Goal: Task Accomplishment & Management: Use online tool/utility

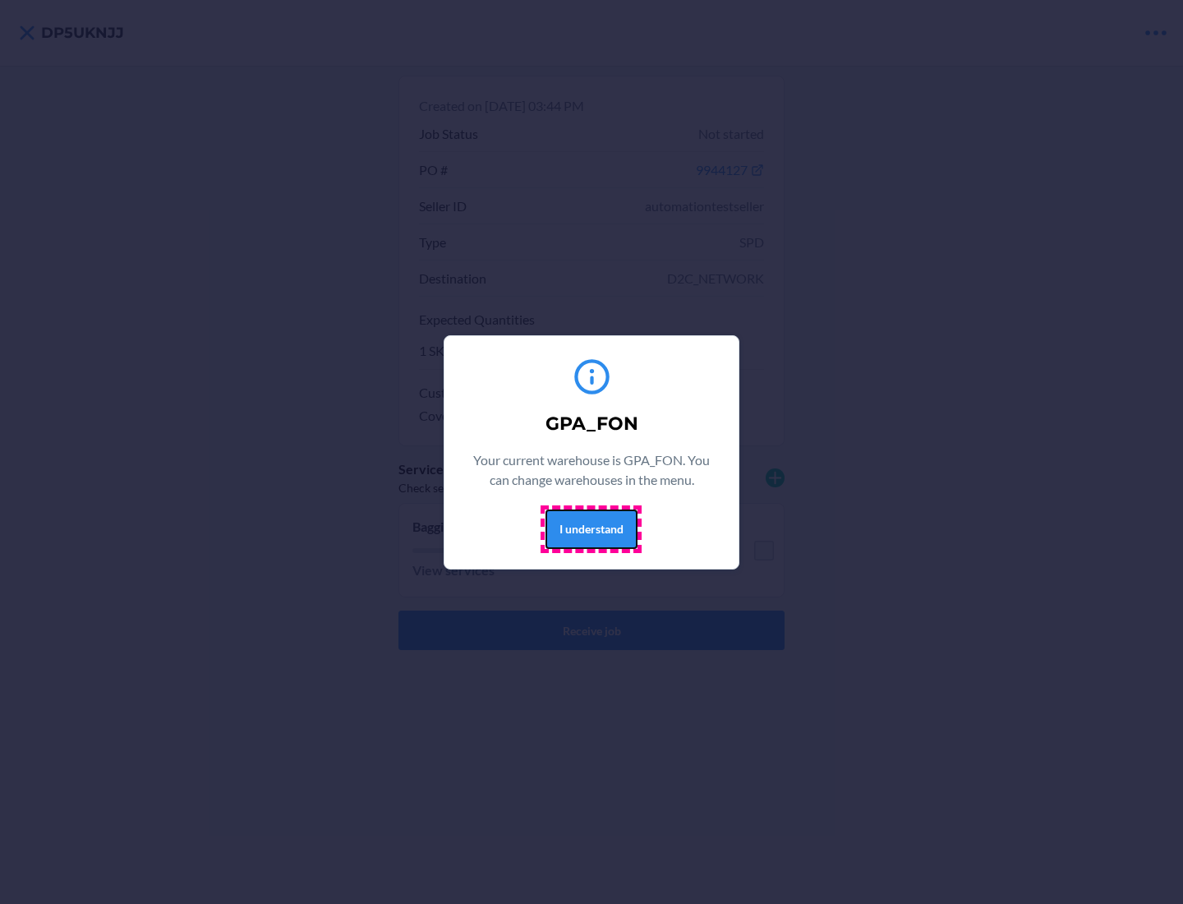
click at [591, 528] on button "I understand" at bounding box center [592, 528] width 92 height 39
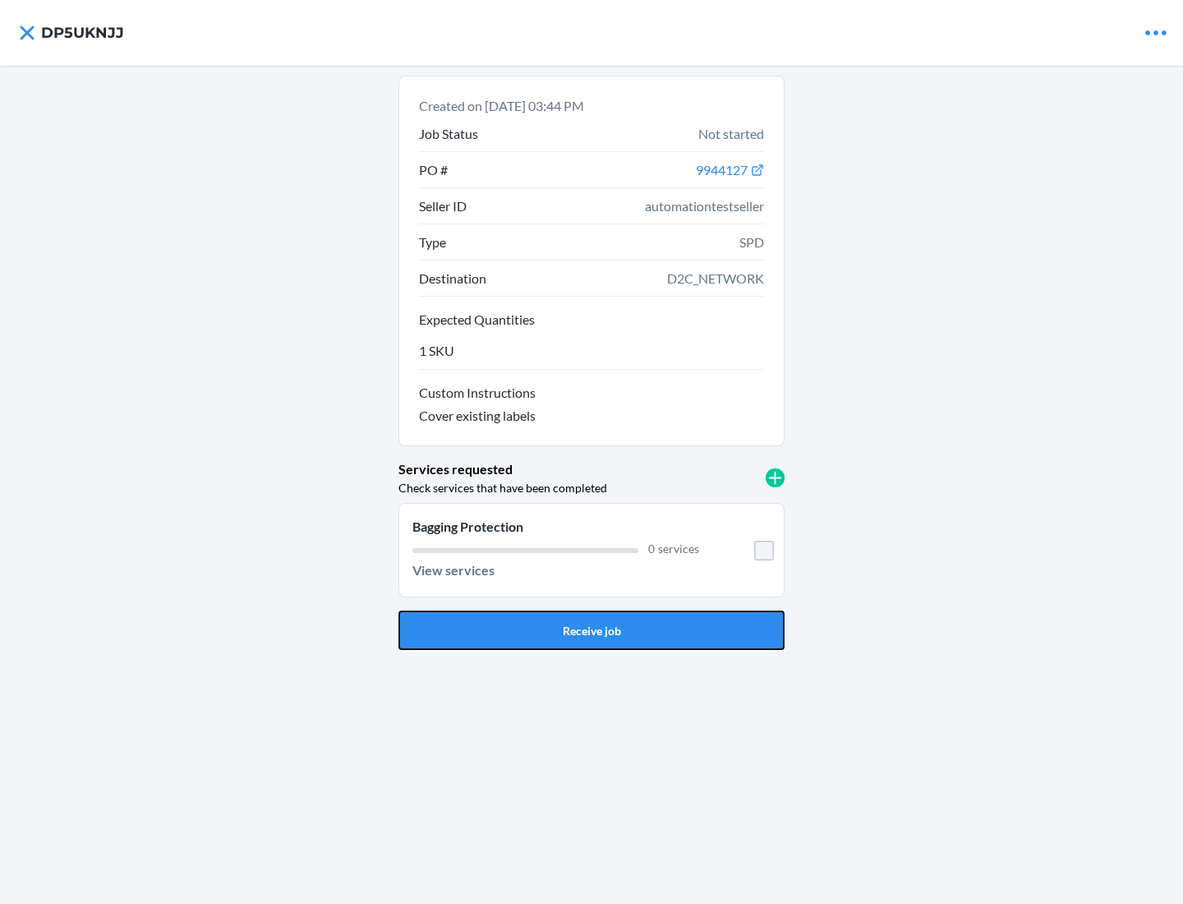
click at [592, 630] on button "Receive job" at bounding box center [591, 629] width 386 height 39
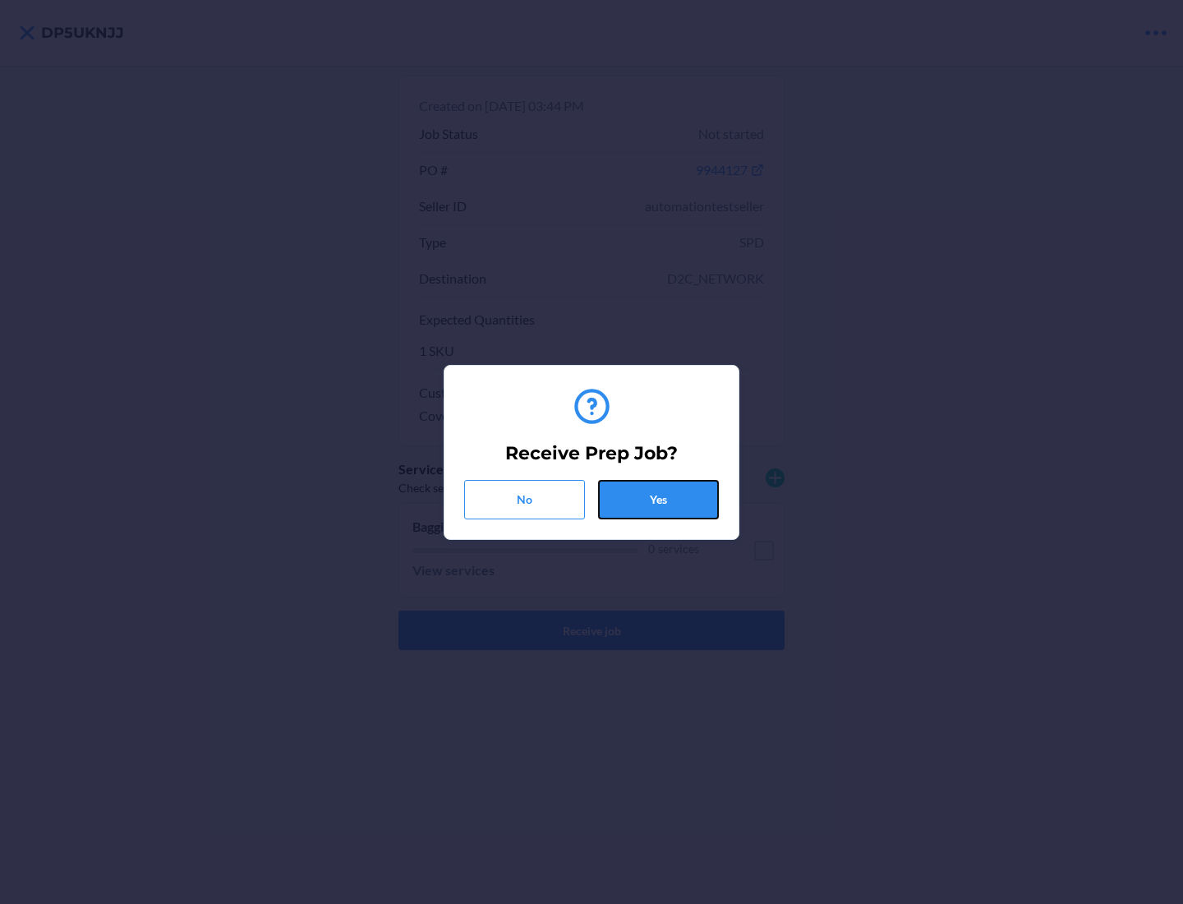
click at [658, 499] on button "Yes" at bounding box center [658, 499] width 121 height 39
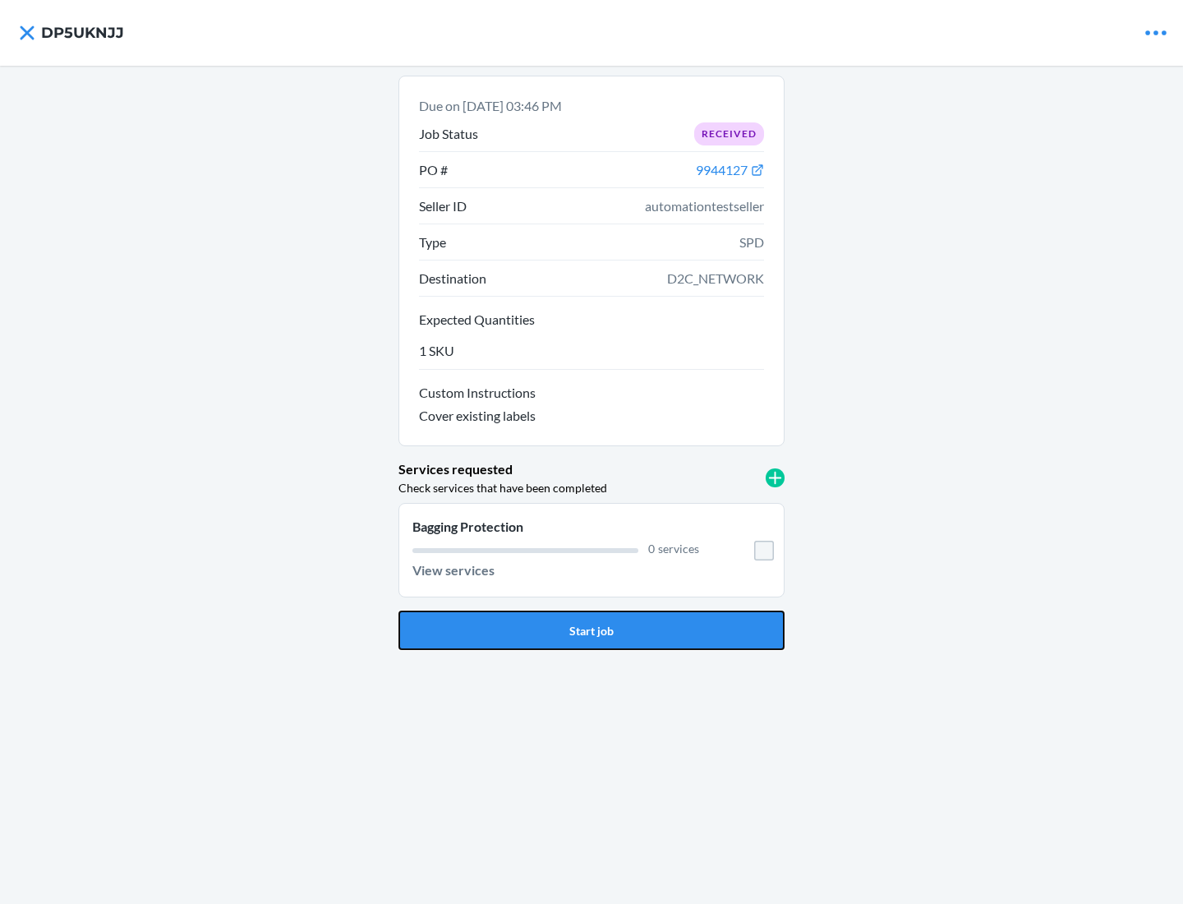
click at [592, 630] on button "Start job" at bounding box center [591, 629] width 386 height 39
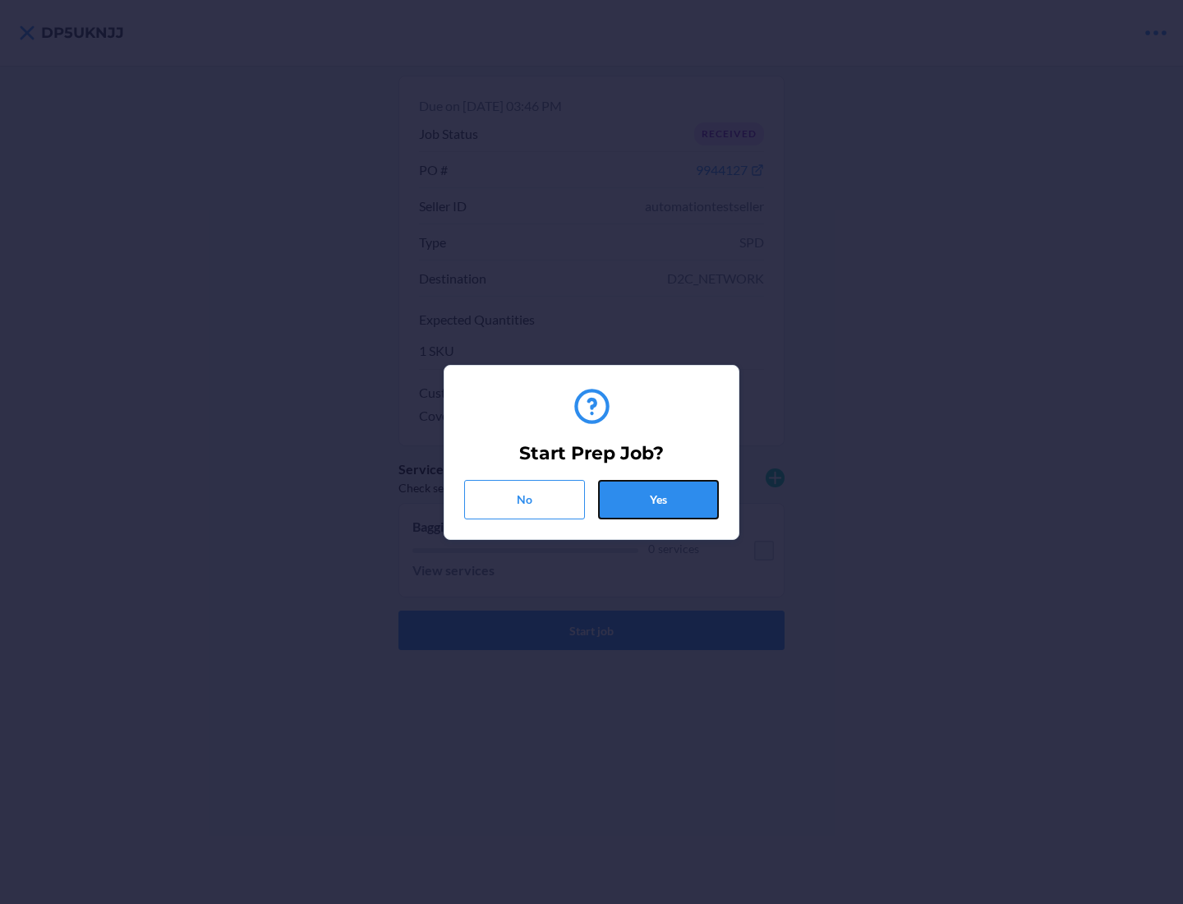
click at [658, 499] on button "Yes" at bounding box center [658, 499] width 121 height 39
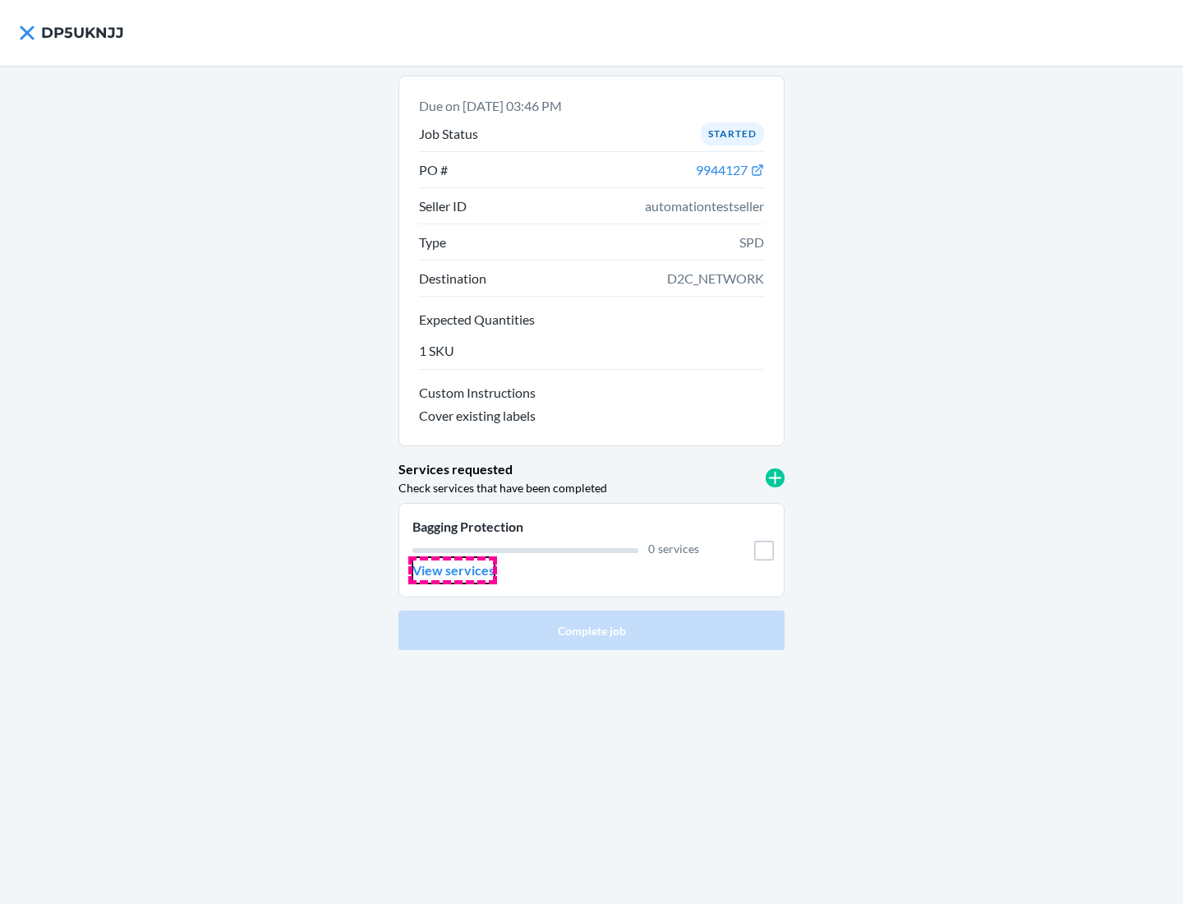
click at [453, 570] on p "View services" at bounding box center [453, 570] width 82 height 20
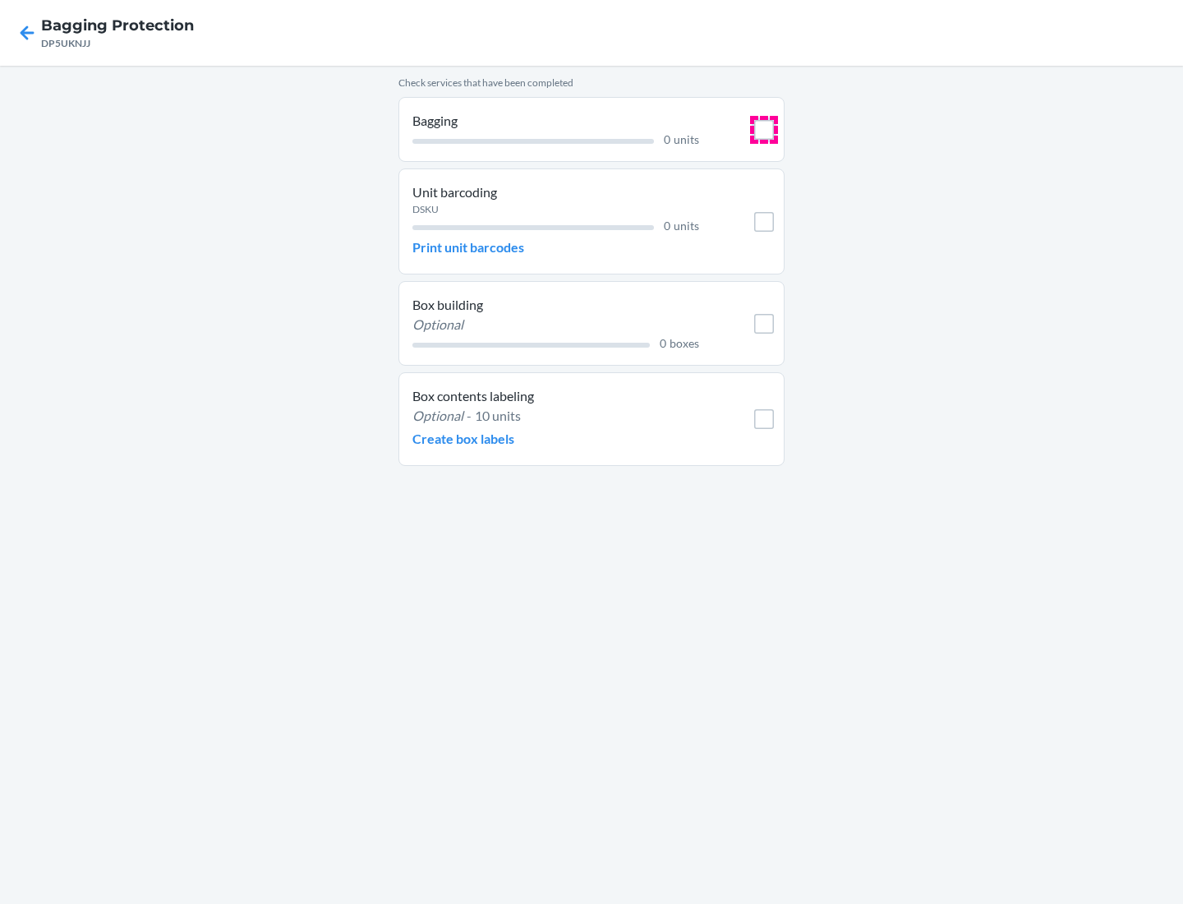
click at [764, 129] on input "checkbox" at bounding box center [764, 130] width 20 height 20
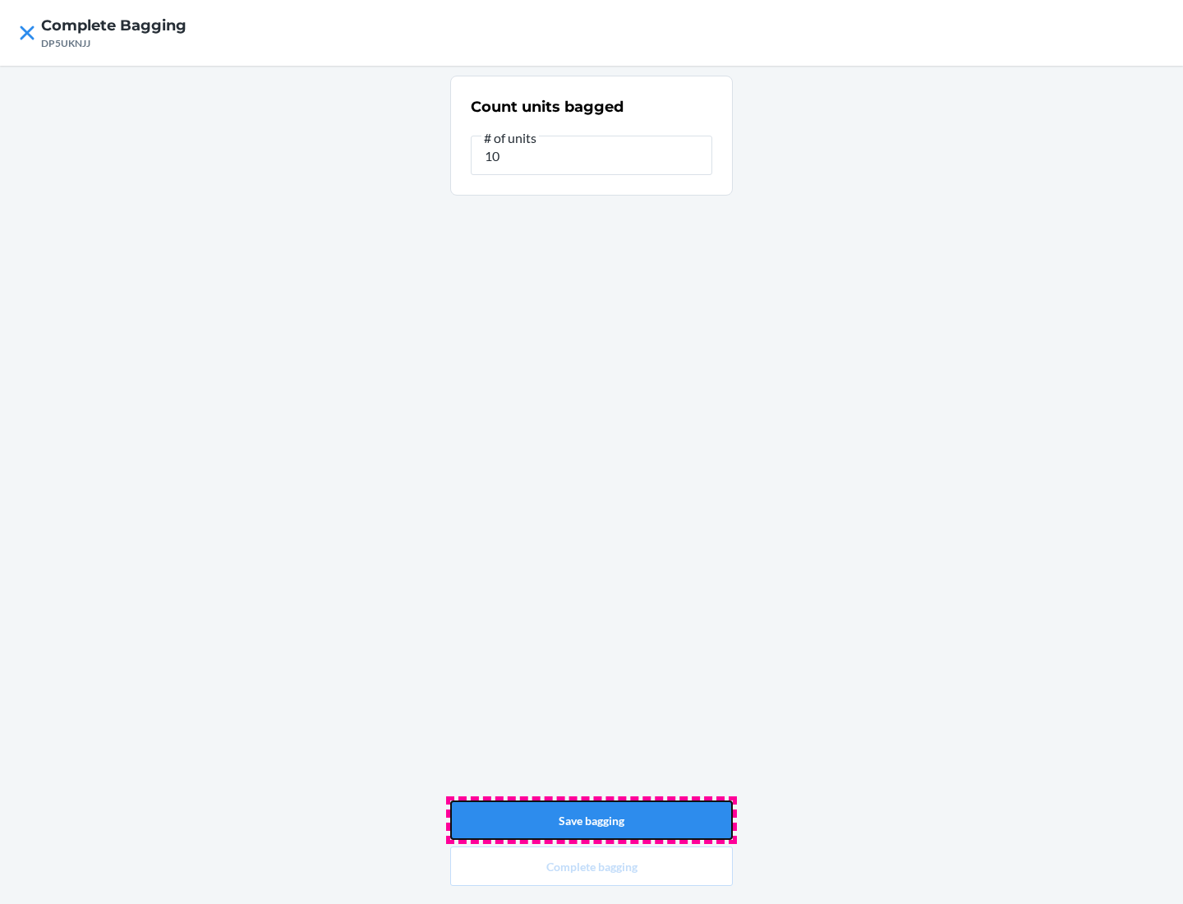
click at [592, 820] on button "Save bagging" at bounding box center [591, 819] width 283 height 39
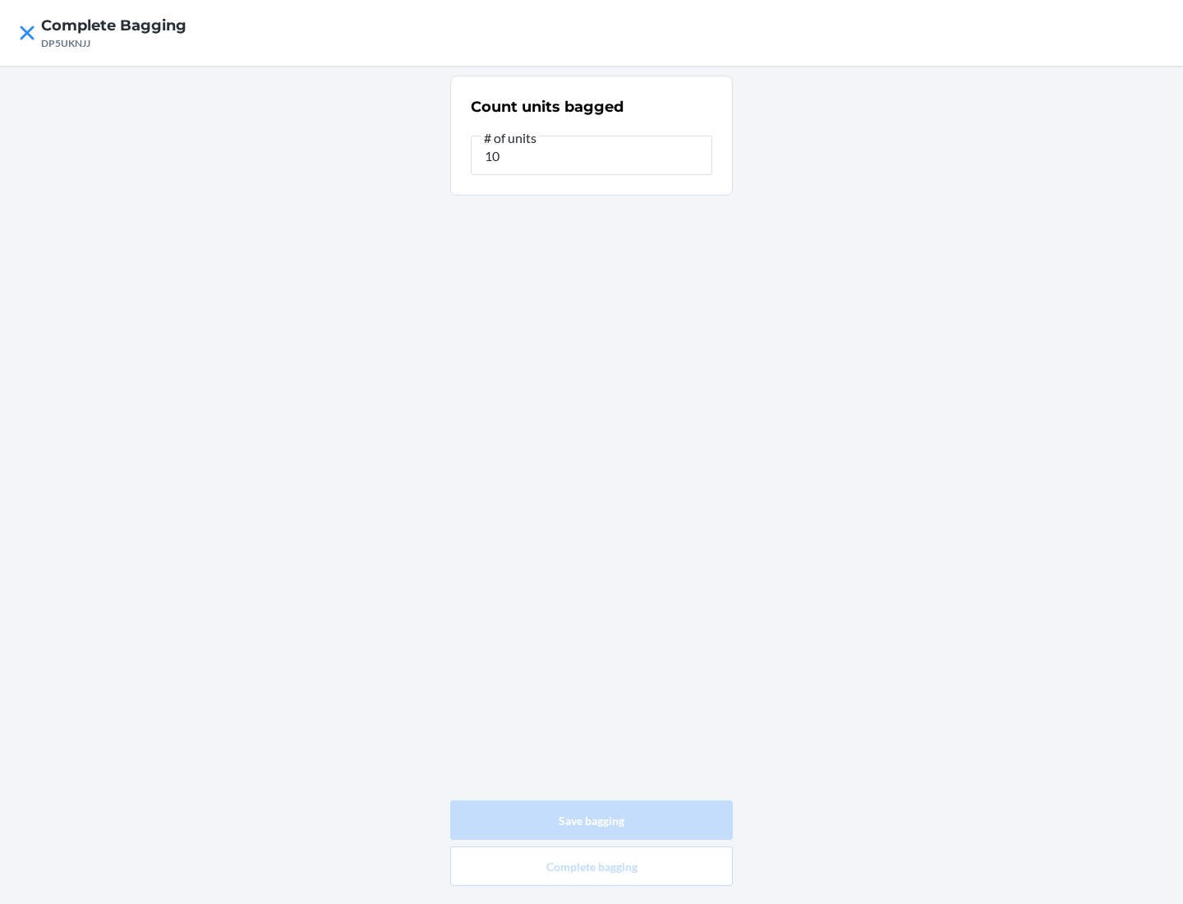
type input "0"
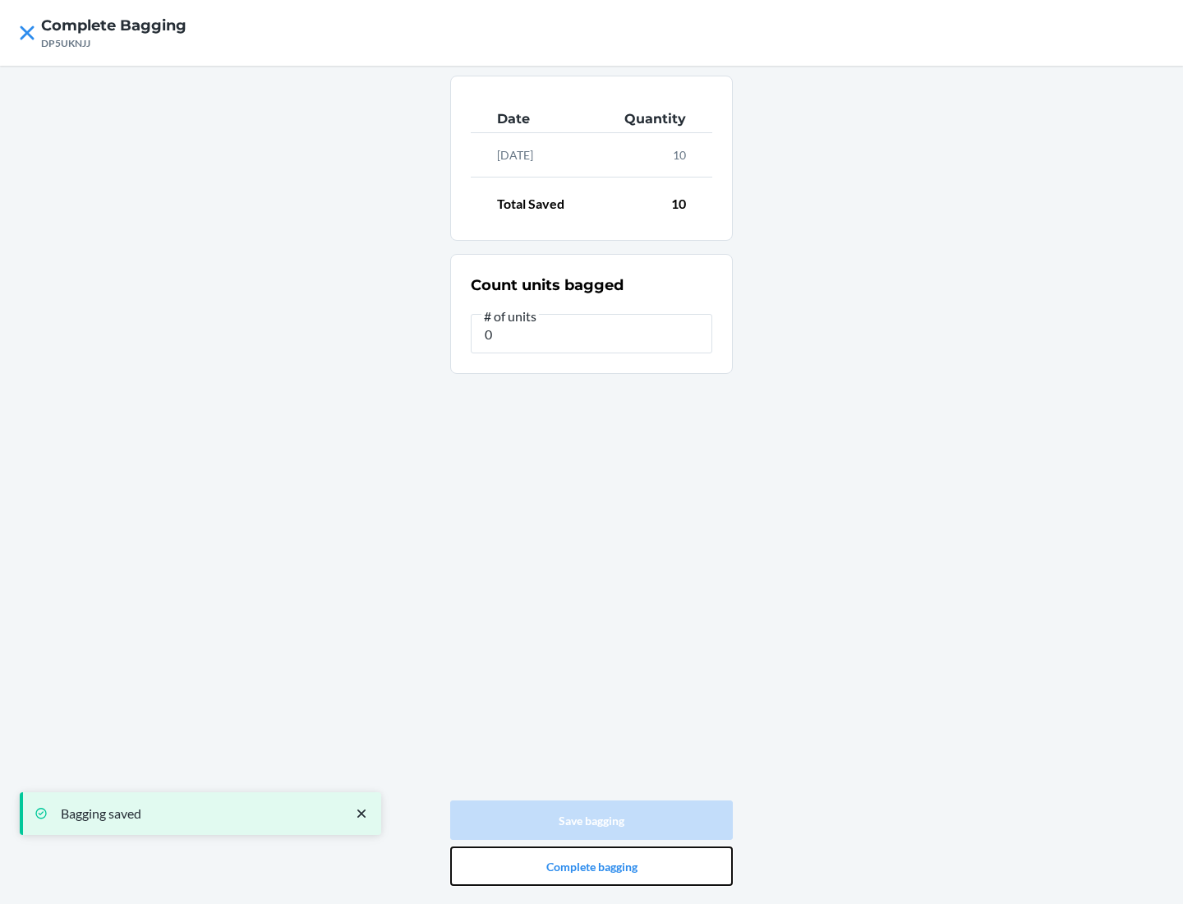
click at [592, 866] on button "Complete bagging" at bounding box center [591, 865] width 283 height 39
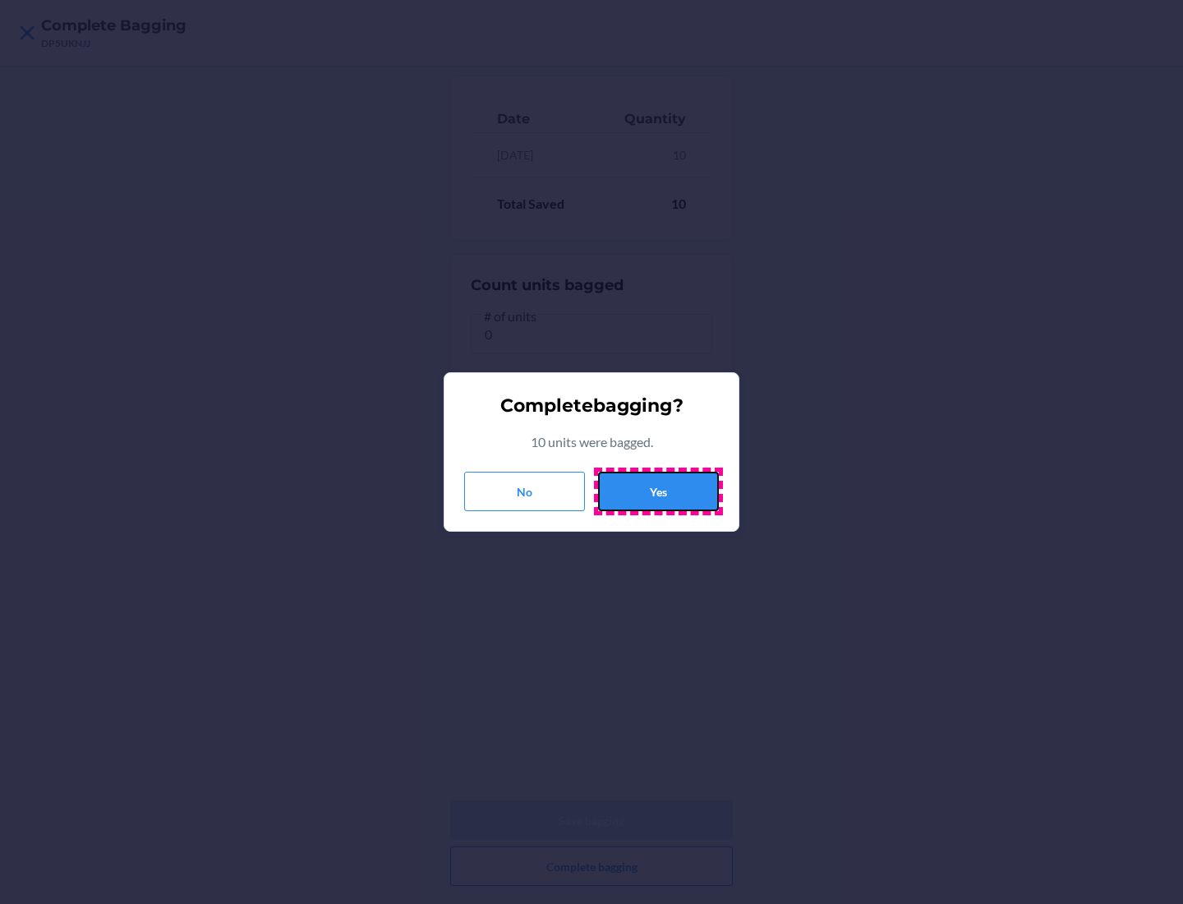
click at [658, 491] on button "Yes" at bounding box center [658, 491] width 121 height 39
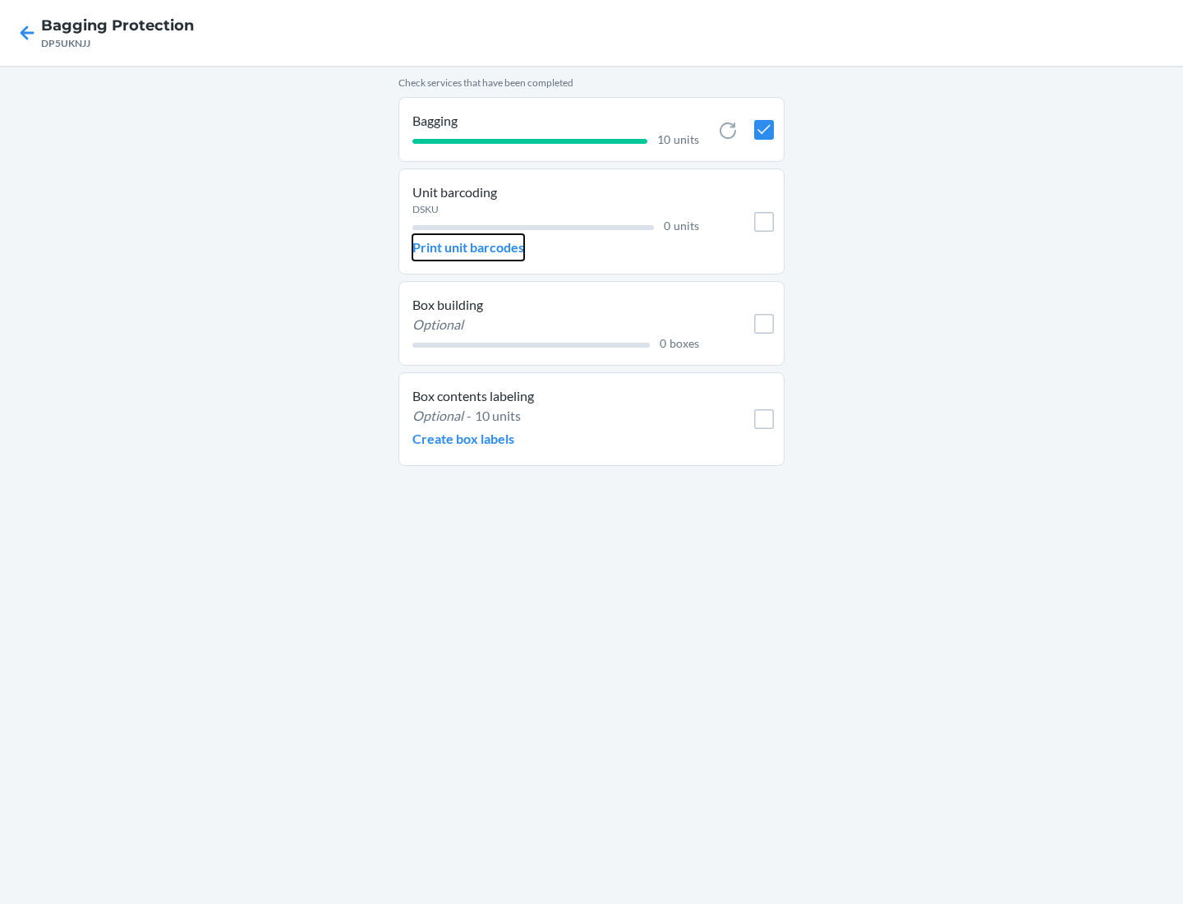
click at [468, 247] on p "Print unit barcodes" at bounding box center [468, 247] width 112 height 20
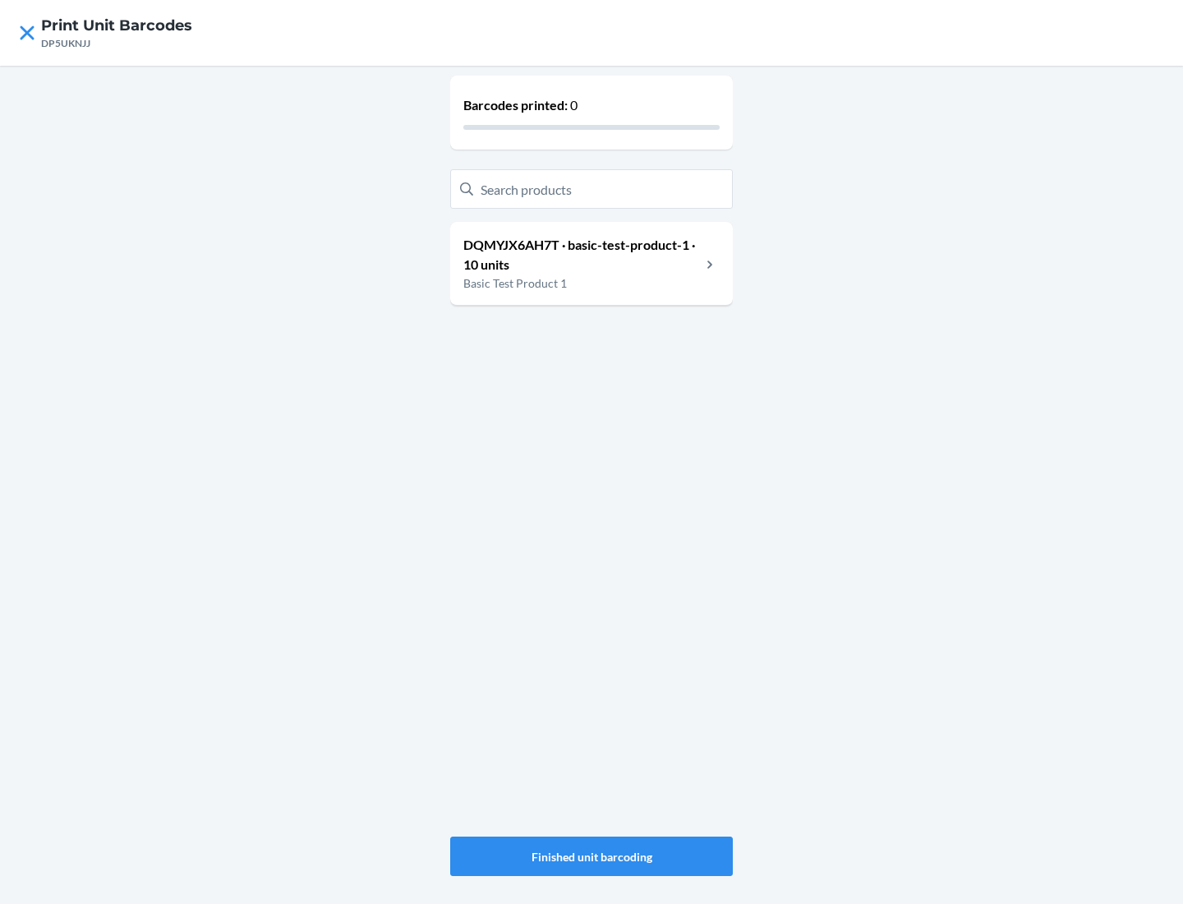
click at [582, 255] on p "DQMYJX6AH7T · basic-test-product-1 · 10 units" at bounding box center [581, 254] width 237 height 39
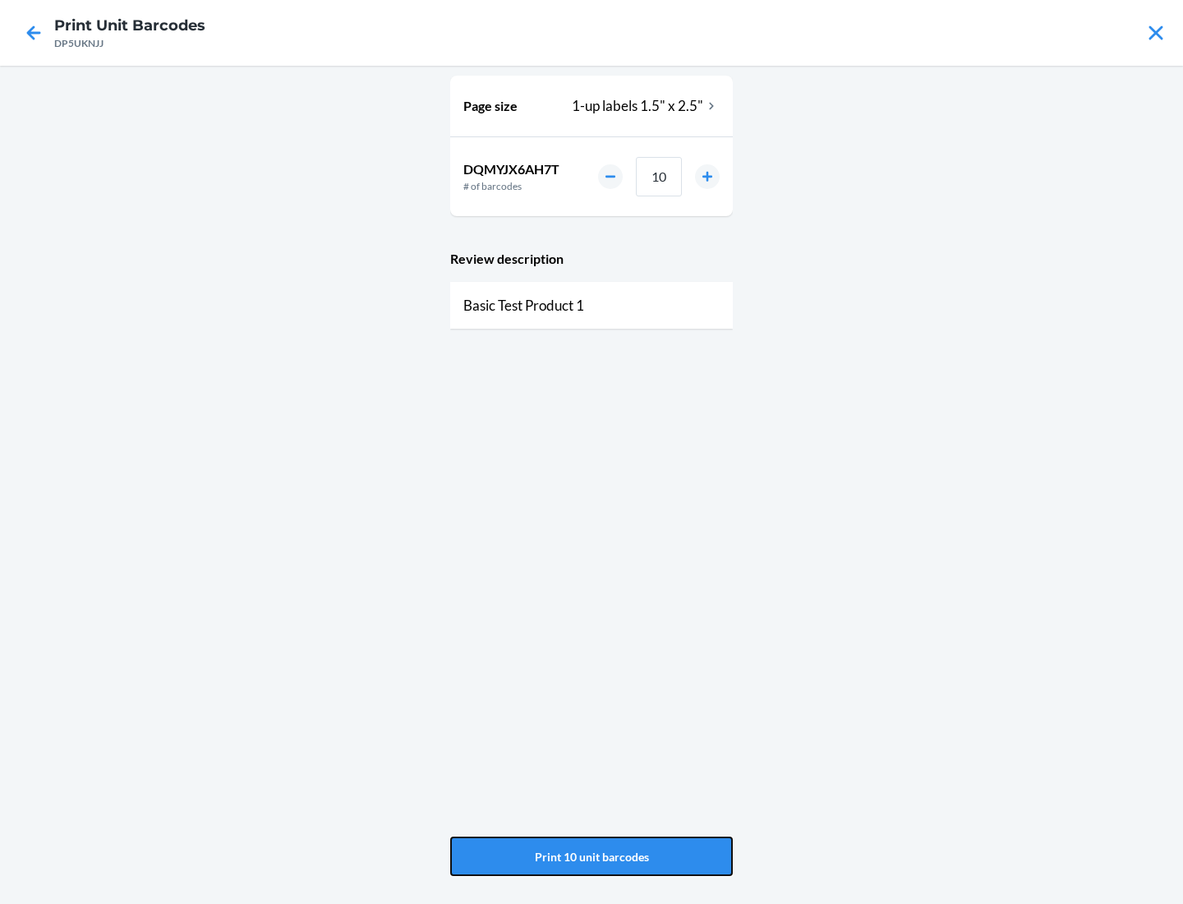
click at [592, 856] on button "Print 10 unit barcodes" at bounding box center [591, 855] width 283 height 39
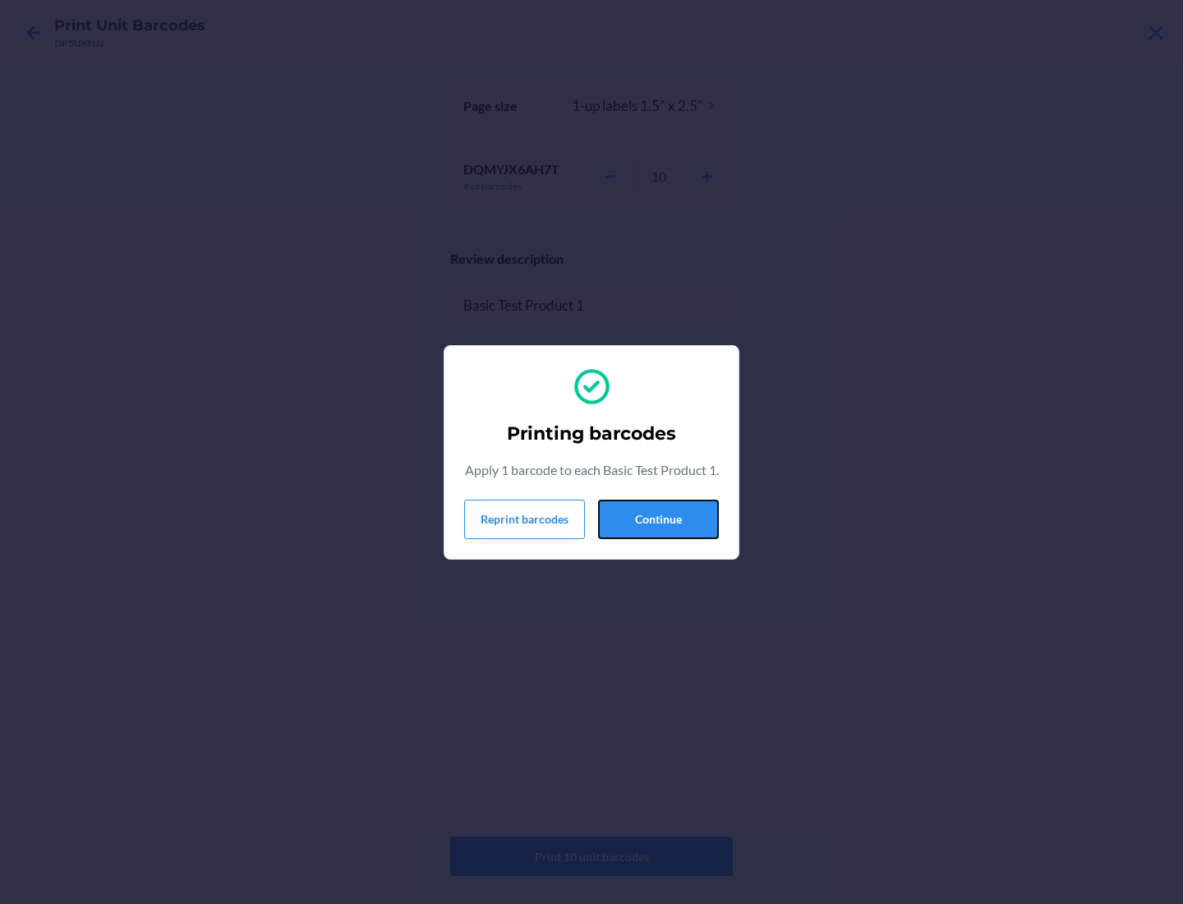
click at [658, 528] on button "Continue" at bounding box center [658, 519] width 121 height 39
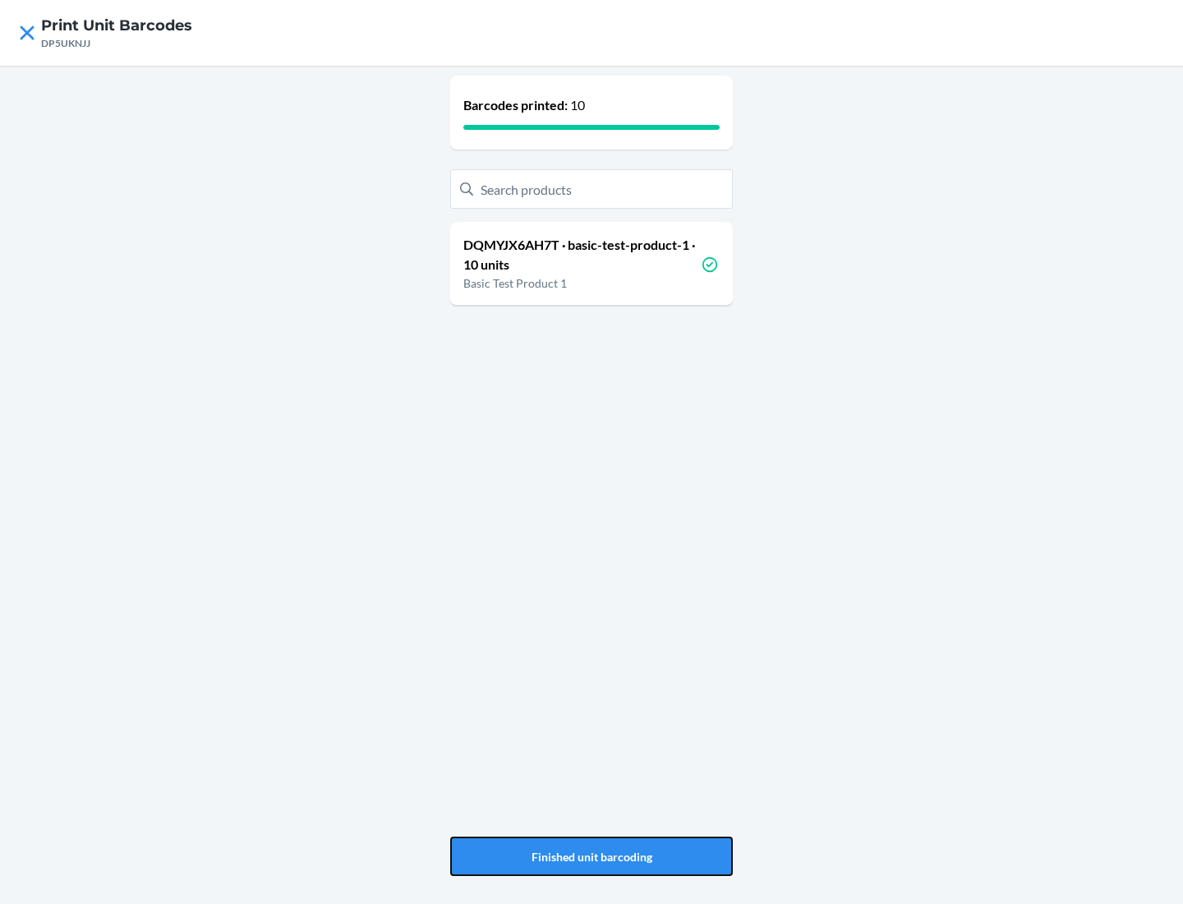
click at [592, 856] on button "Finished unit barcoding" at bounding box center [591, 855] width 283 height 39
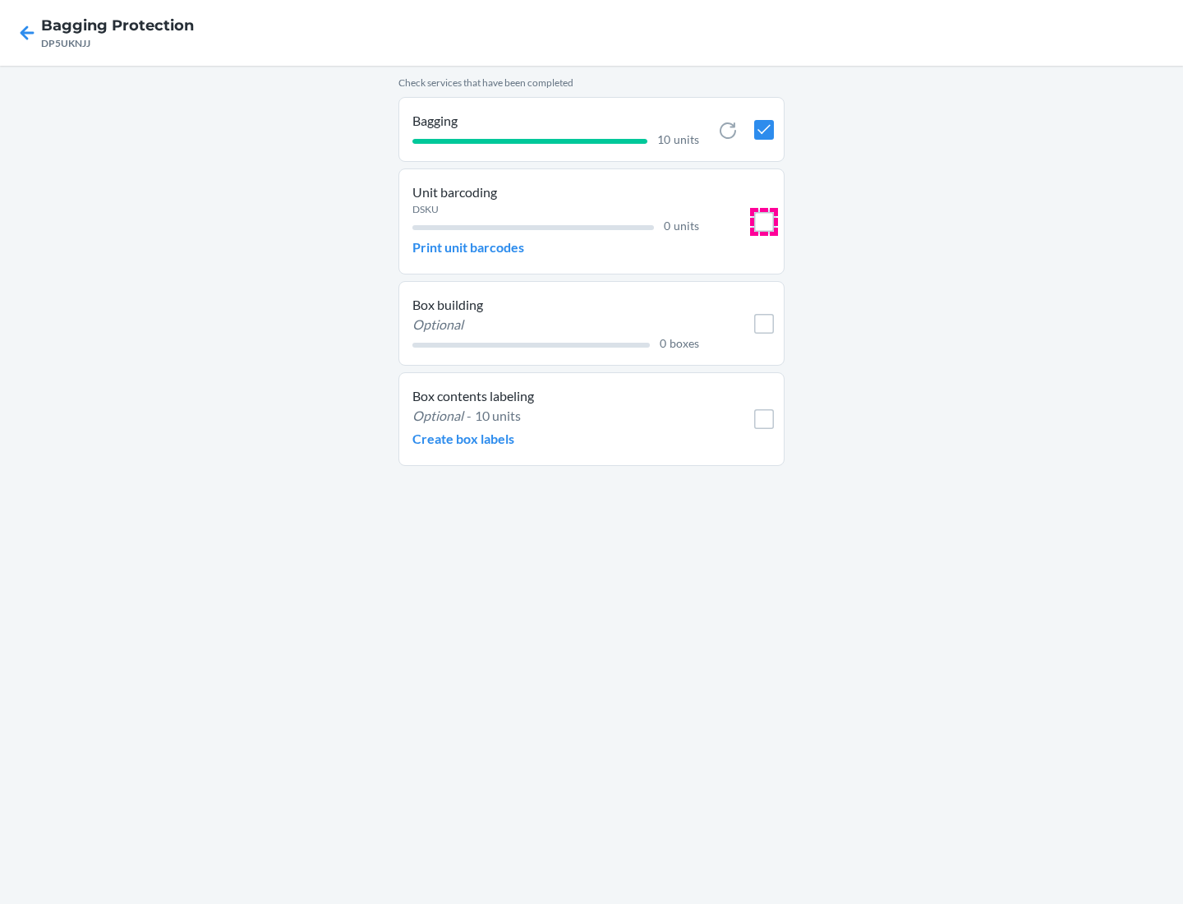
click at [764, 221] on input "checkbox" at bounding box center [764, 222] width 20 height 20
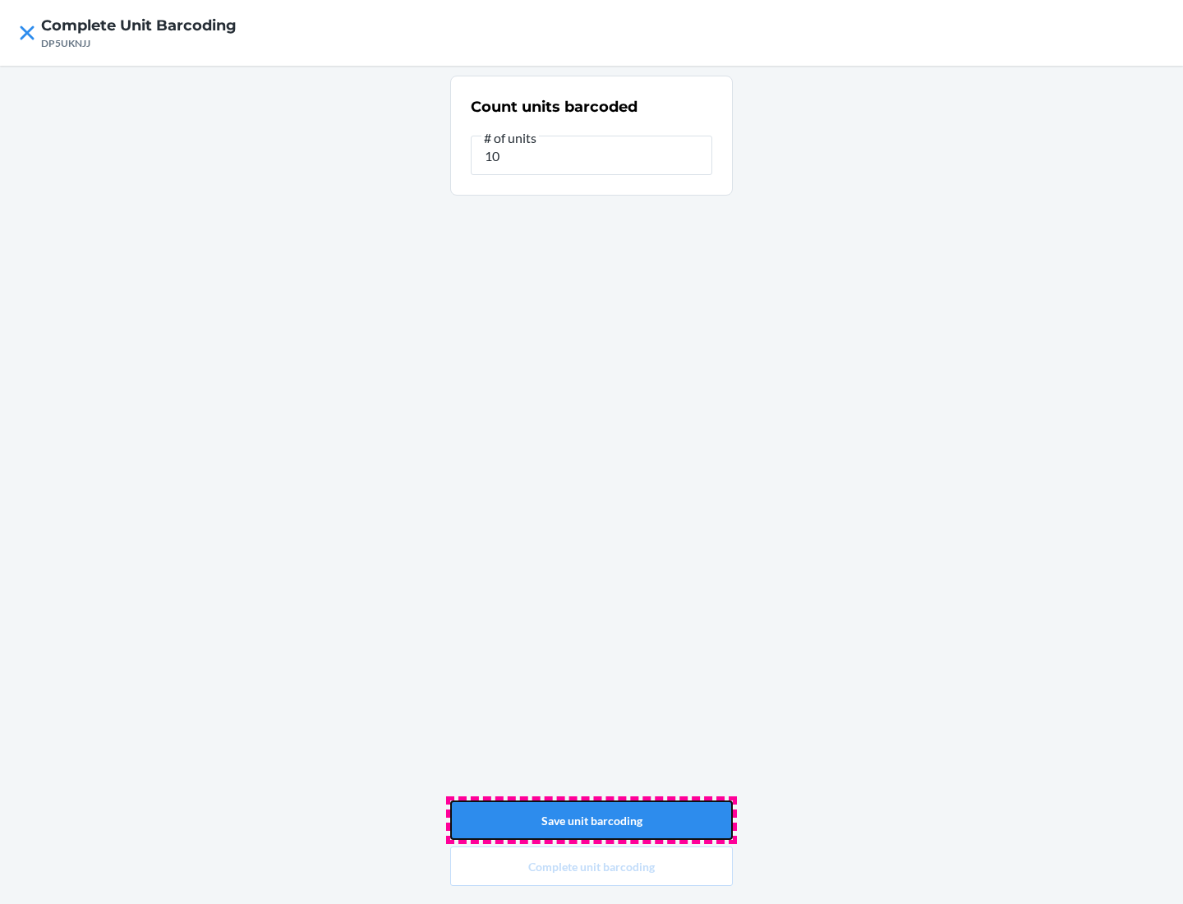
click at [592, 820] on button "Save unit barcoding" at bounding box center [591, 819] width 283 height 39
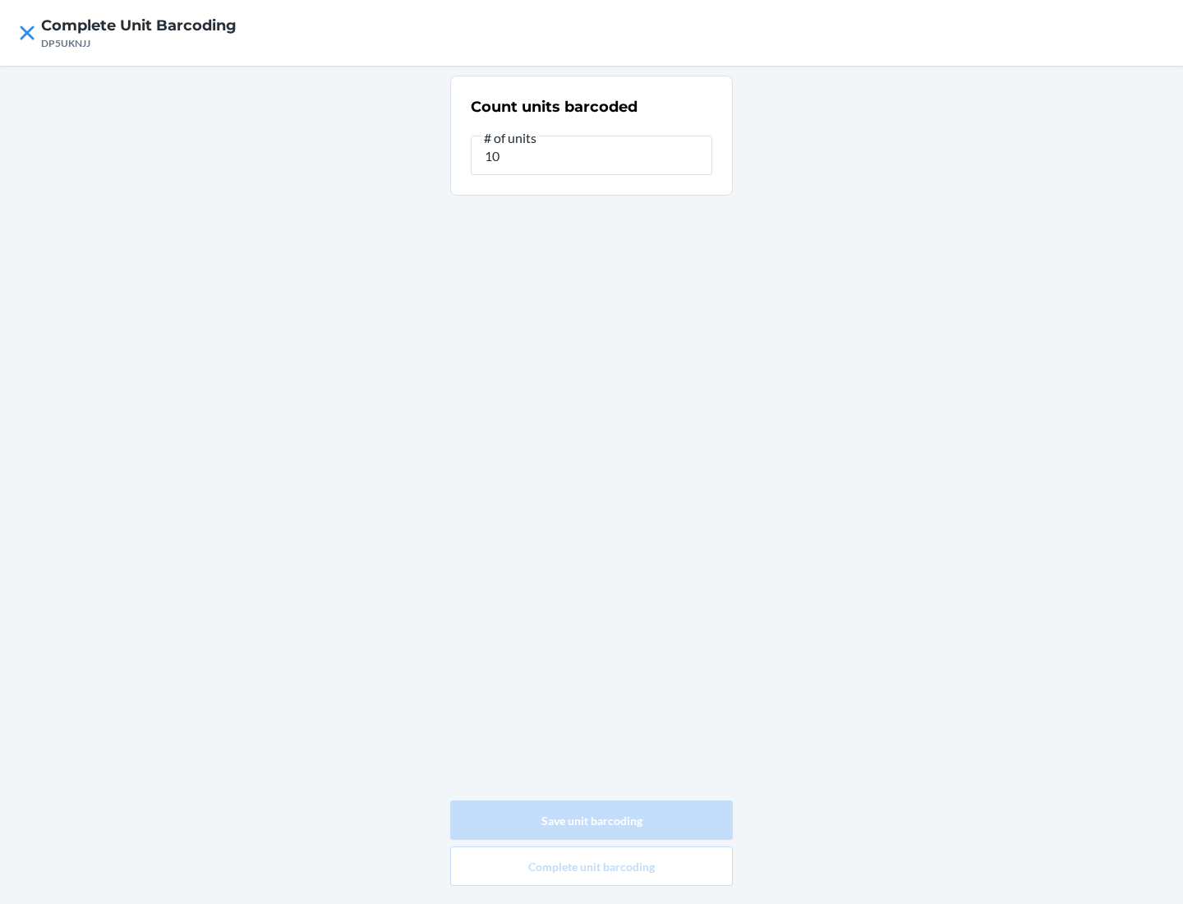
type input "0"
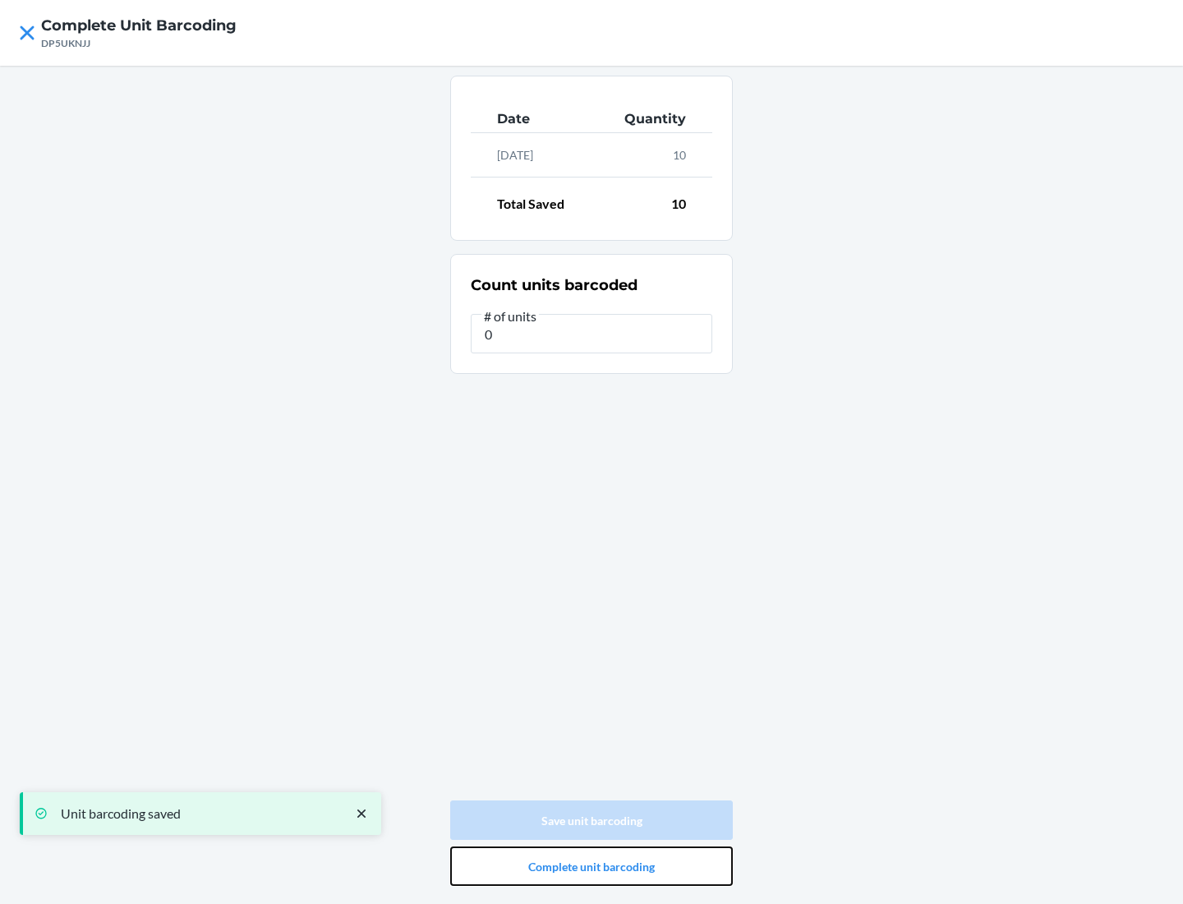
click at [592, 866] on button "Complete unit barcoding" at bounding box center [591, 865] width 283 height 39
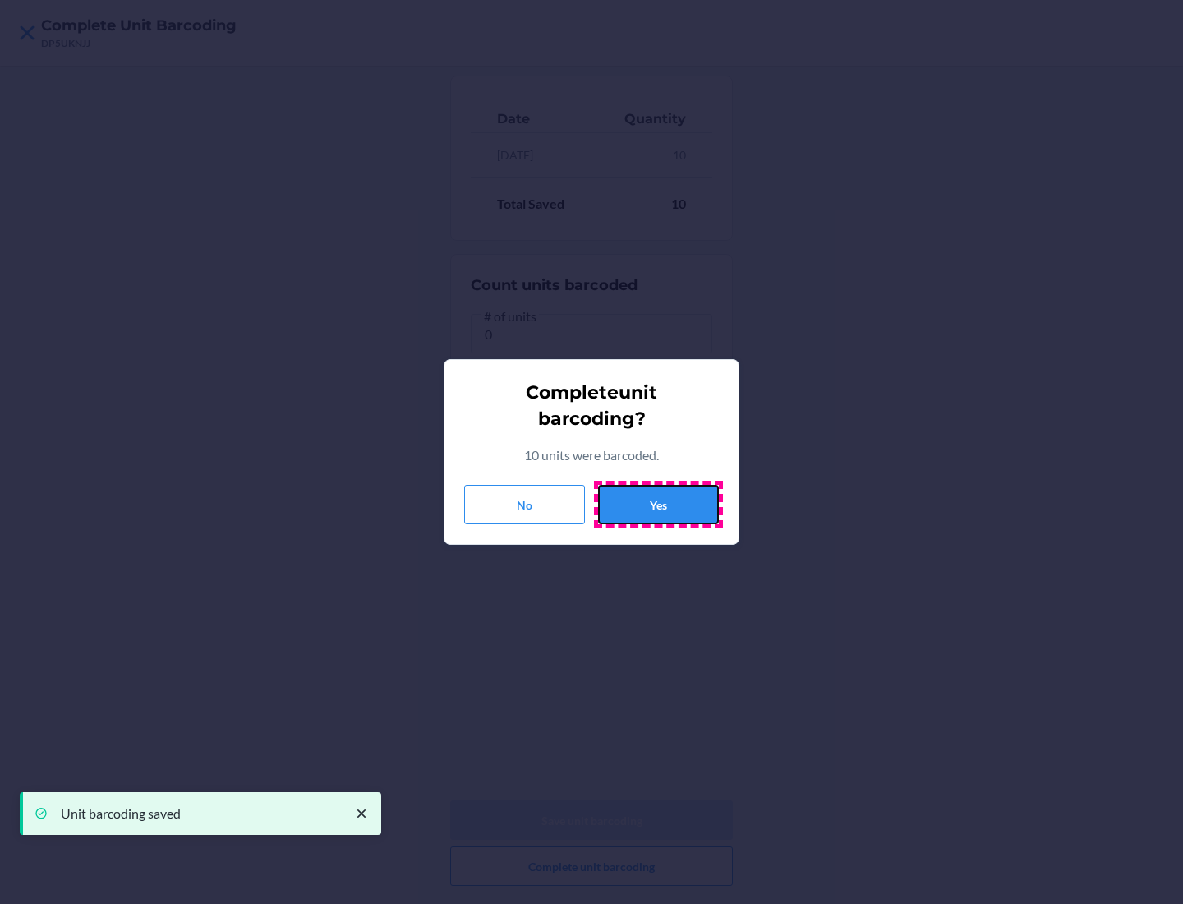
click at [658, 504] on button "Yes" at bounding box center [658, 504] width 121 height 39
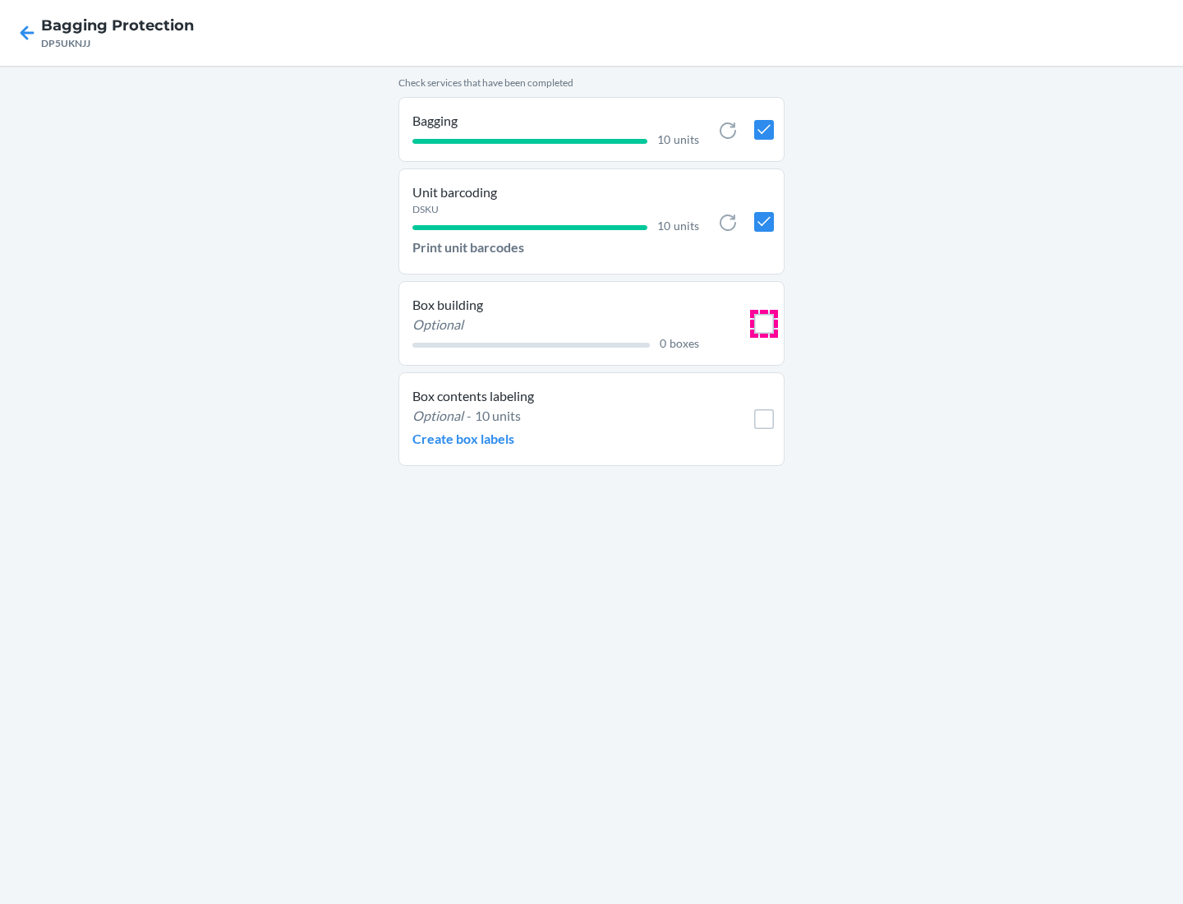
click at [764, 323] on input "checkbox" at bounding box center [764, 324] width 20 height 20
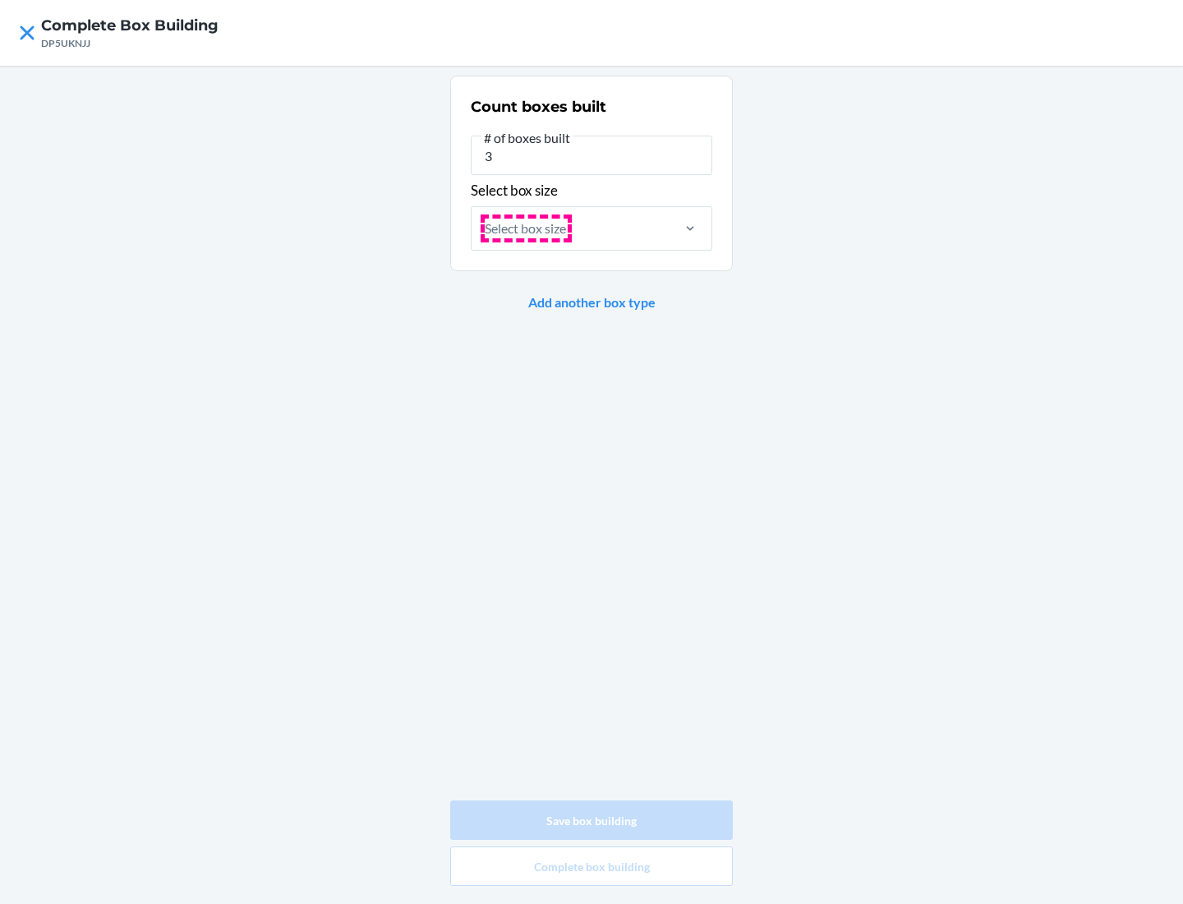
click at [526, 228] on div "Select box size" at bounding box center [525, 229] width 81 height 20
click at [486, 228] on input "Select box size" at bounding box center [486, 229] width 2 height 20
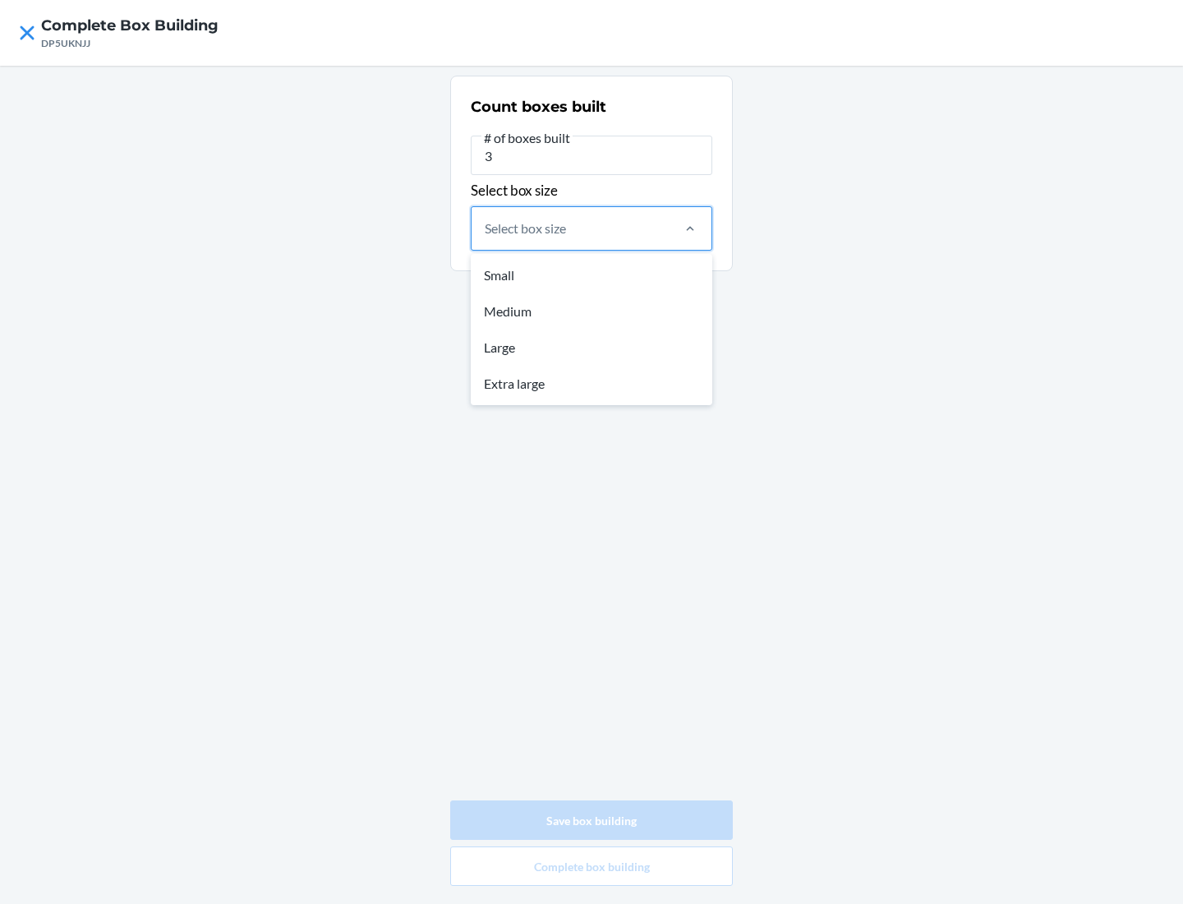
click at [592, 274] on div "Small" at bounding box center [591, 275] width 235 height 36
click at [486, 238] on input "option Small focused, 1 of 4. 4 results available. Use Up and Down to choose op…" at bounding box center [486, 229] width 2 height 20
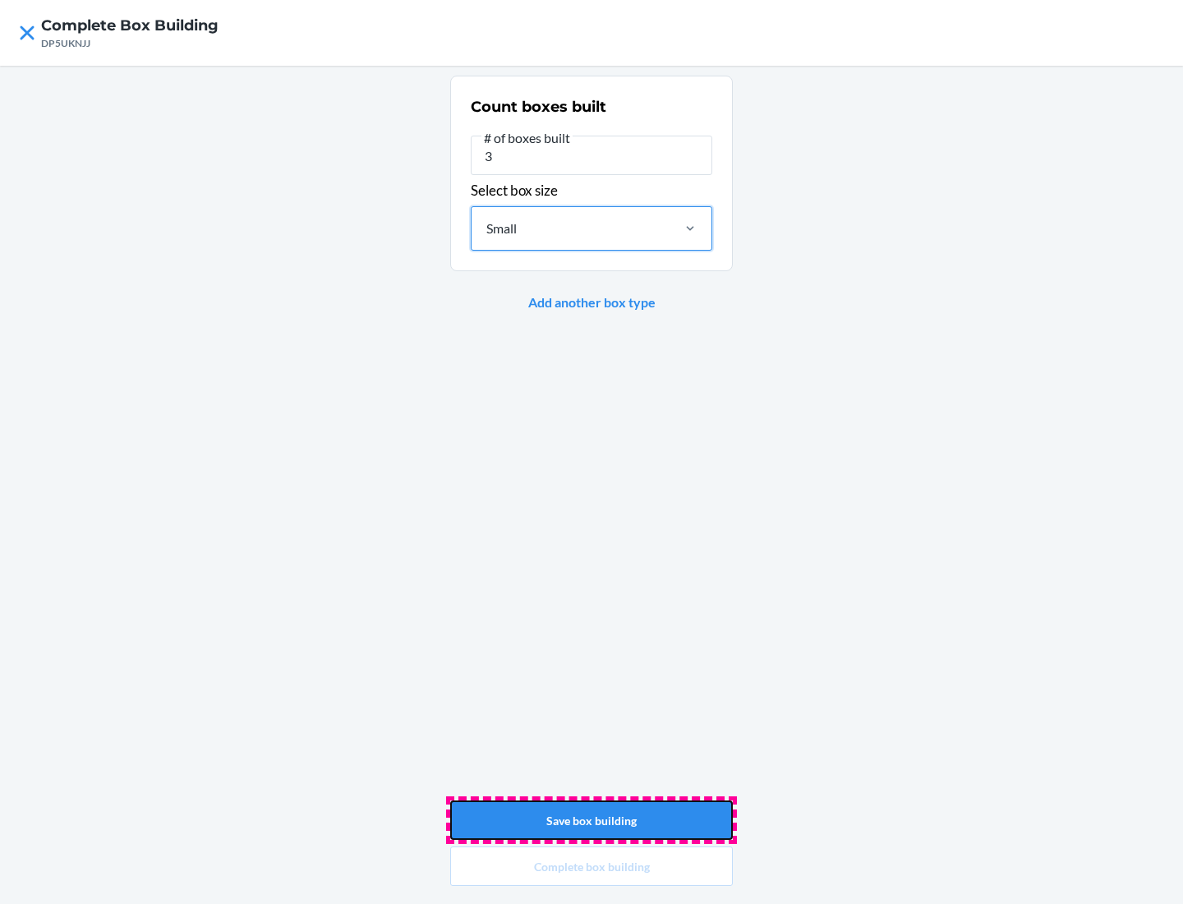
click at [592, 820] on button "Save box building" at bounding box center [591, 819] width 283 height 39
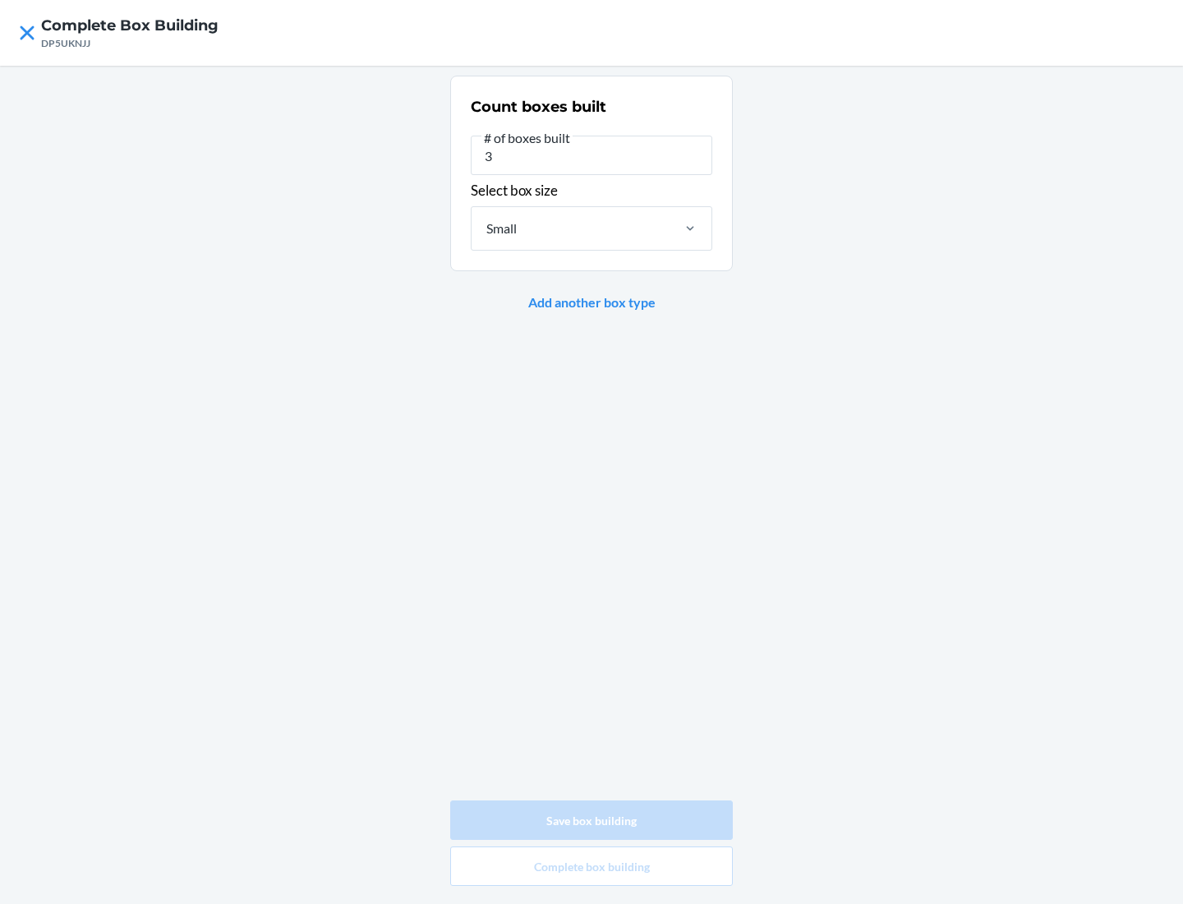
type input "0"
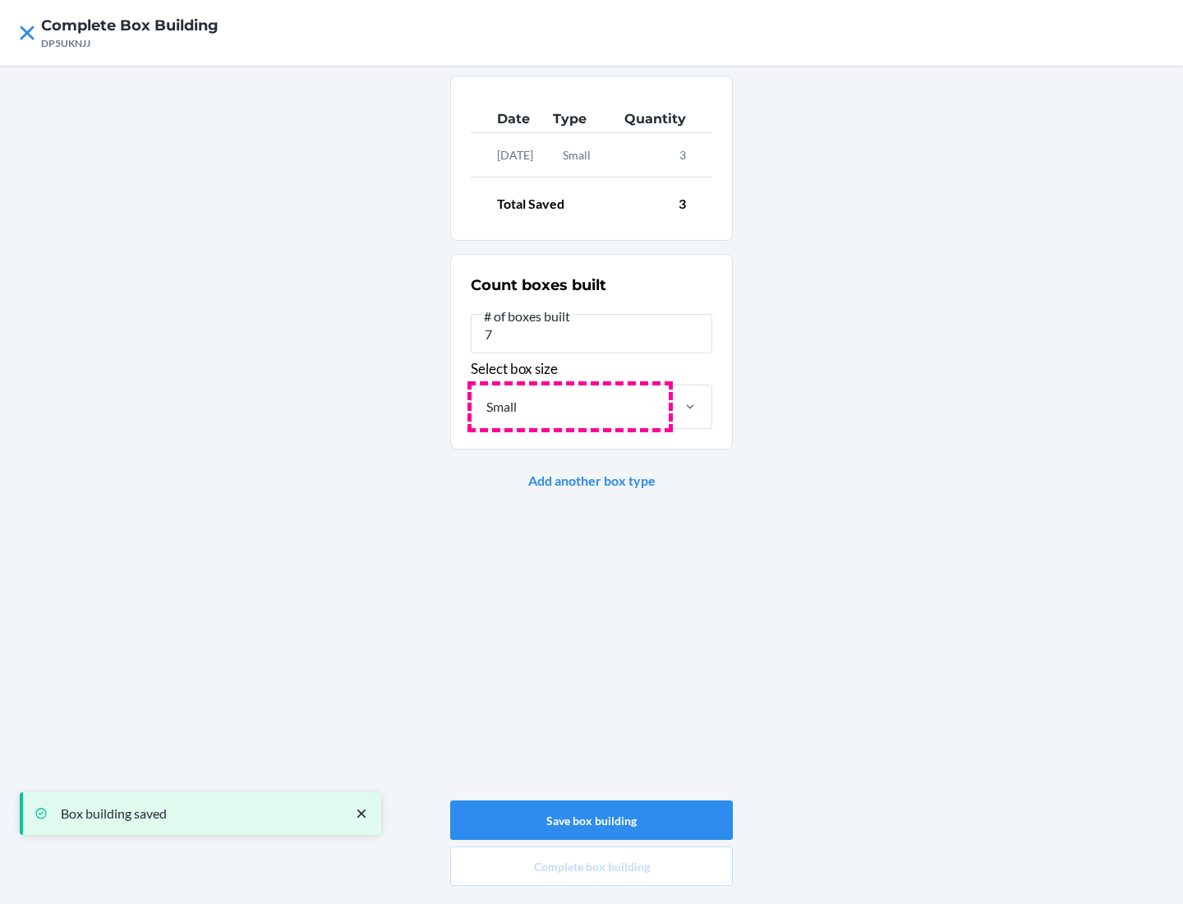
click at [570, 406] on div "Small" at bounding box center [570, 406] width 197 height 43
click at [486, 406] on input "Small" at bounding box center [486, 407] width 2 height 20
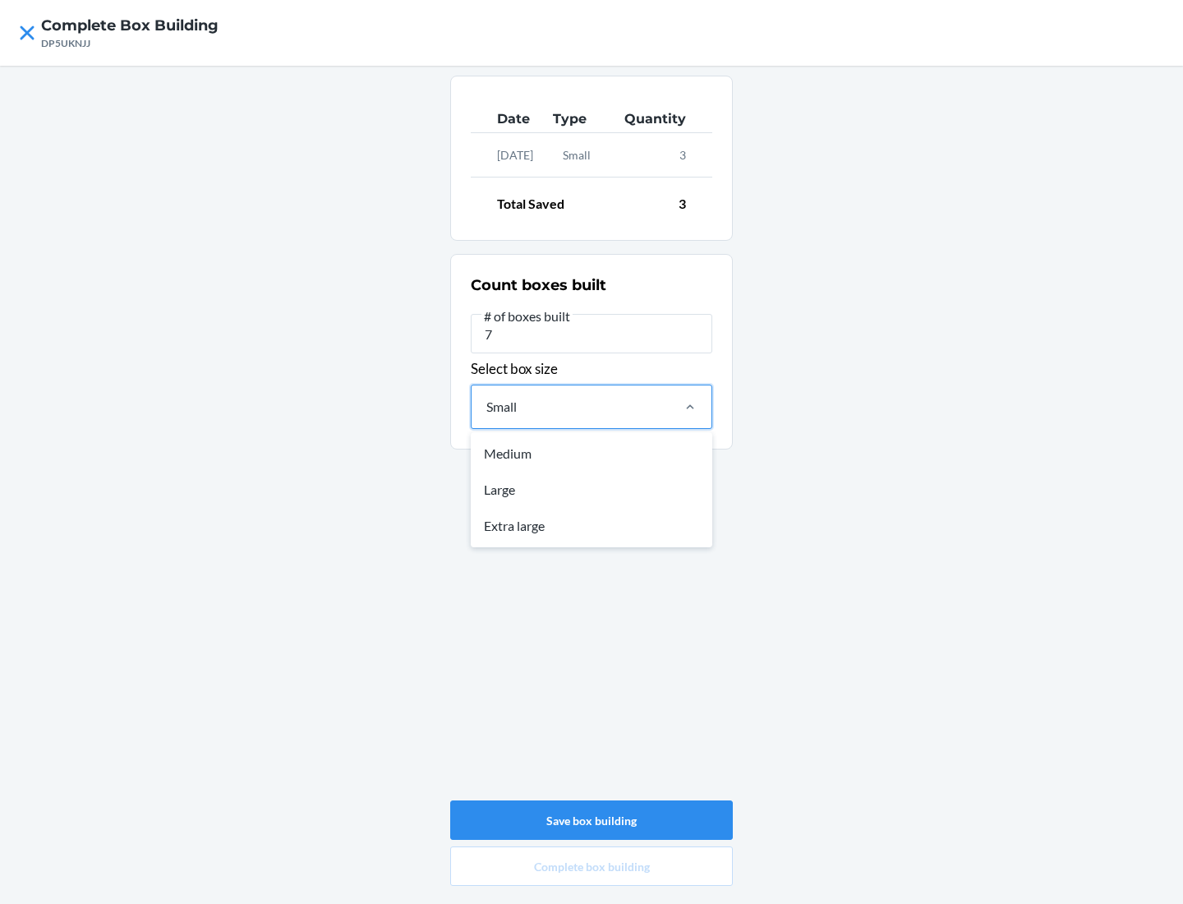
click at [592, 489] on div "Large" at bounding box center [591, 490] width 235 height 36
click at [486, 417] on input "option Small, selected. option Medium focused, 1 of 3. 3 results available. Use…" at bounding box center [486, 407] width 2 height 20
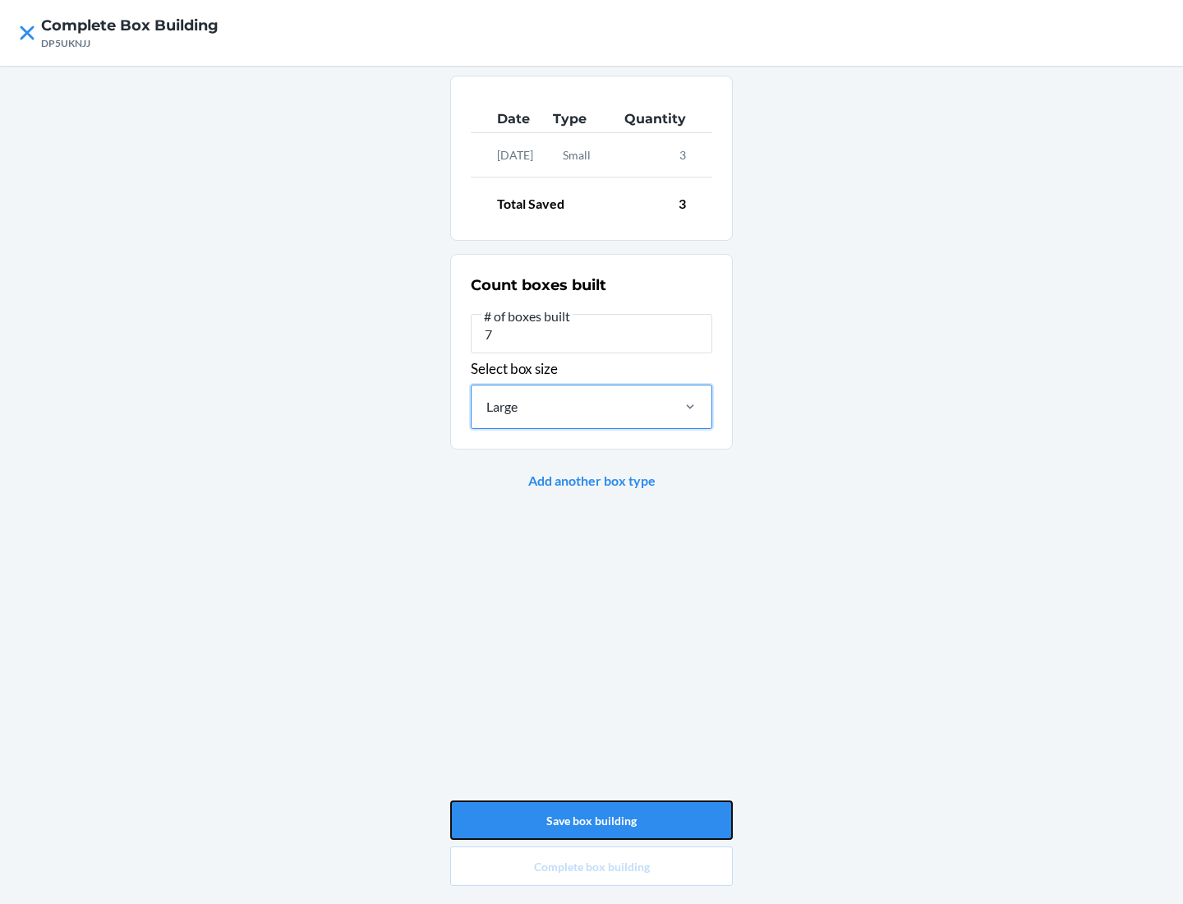
click at [592, 820] on button "Save box building" at bounding box center [591, 819] width 283 height 39
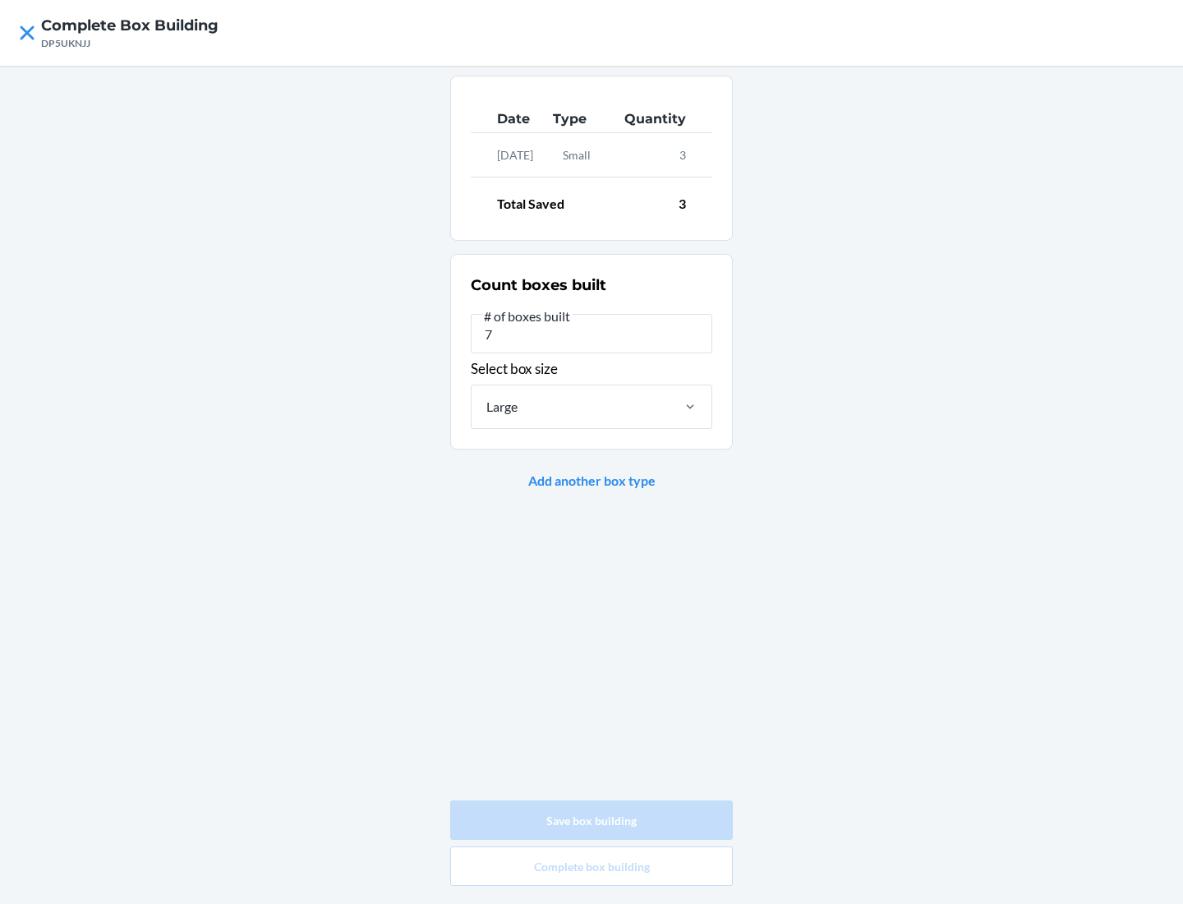
type input "0"
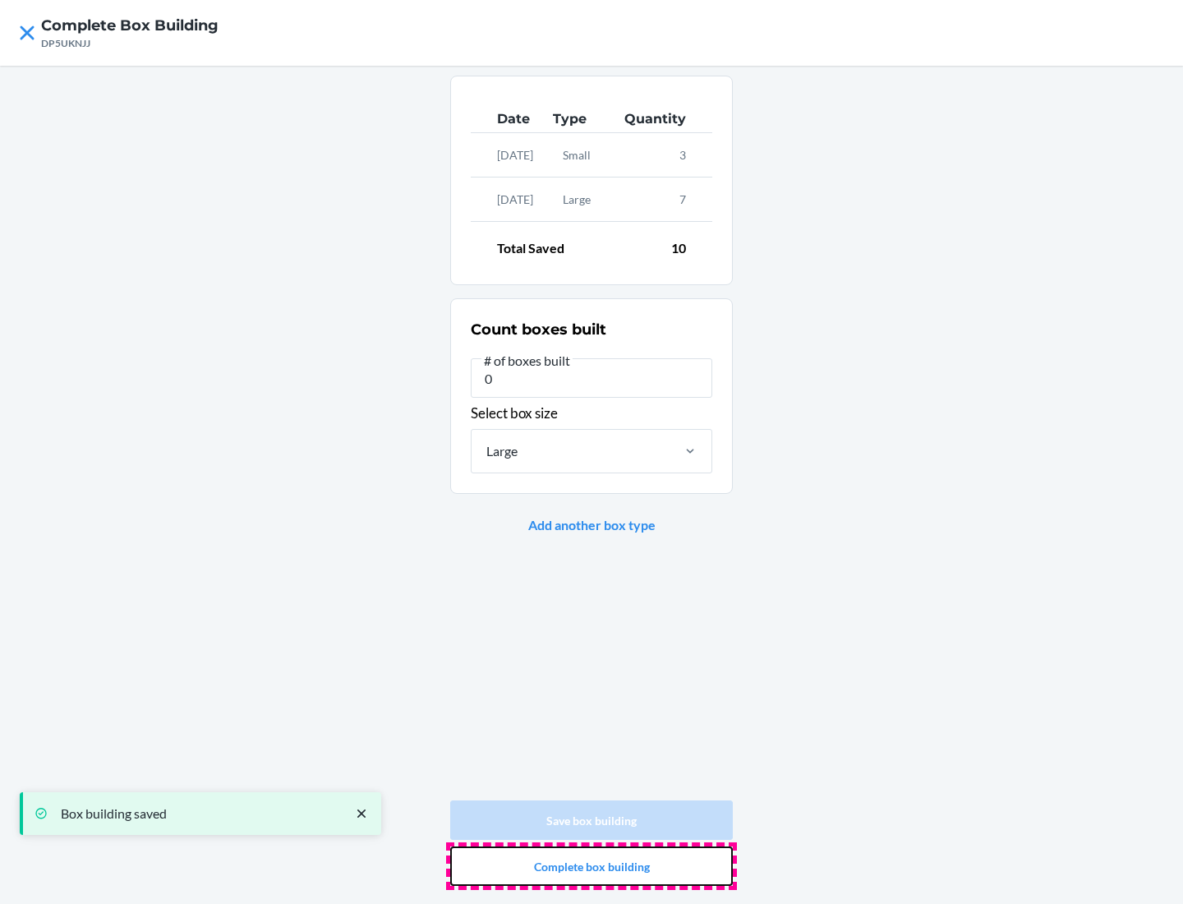
click at [592, 866] on button "Complete box building" at bounding box center [591, 865] width 283 height 39
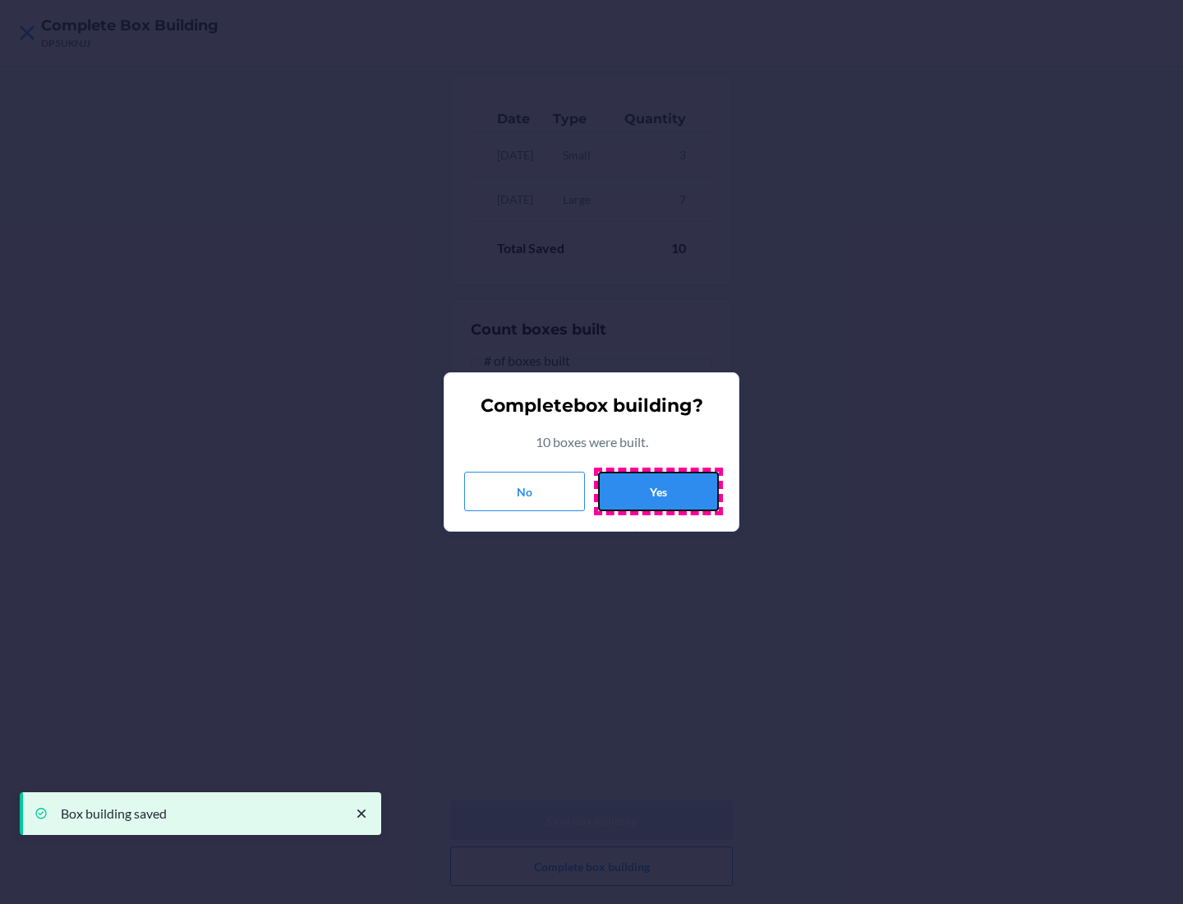
click at [658, 491] on button "Yes" at bounding box center [658, 491] width 121 height 39
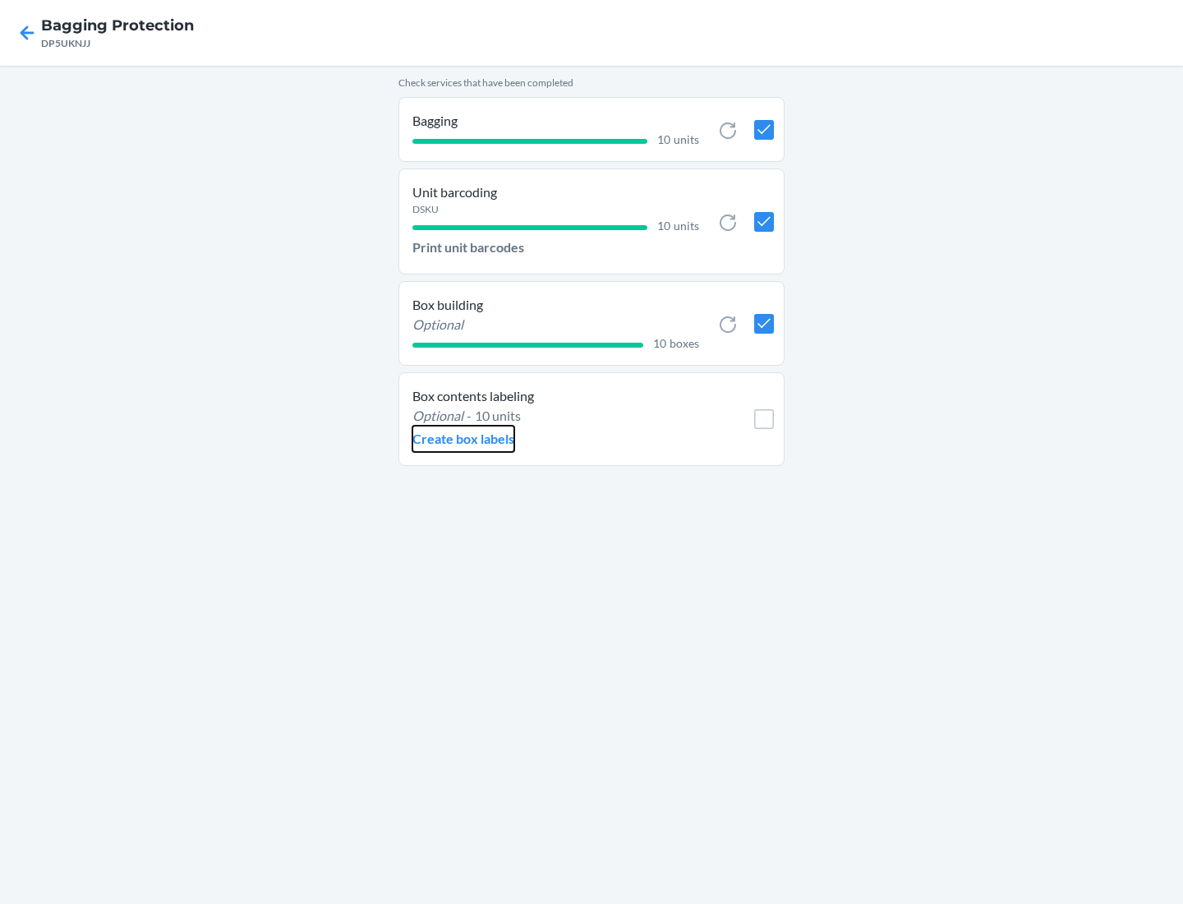
click at [463, 439] on p "Create box labels" at bounding box center [463, 439] width 102 height 20
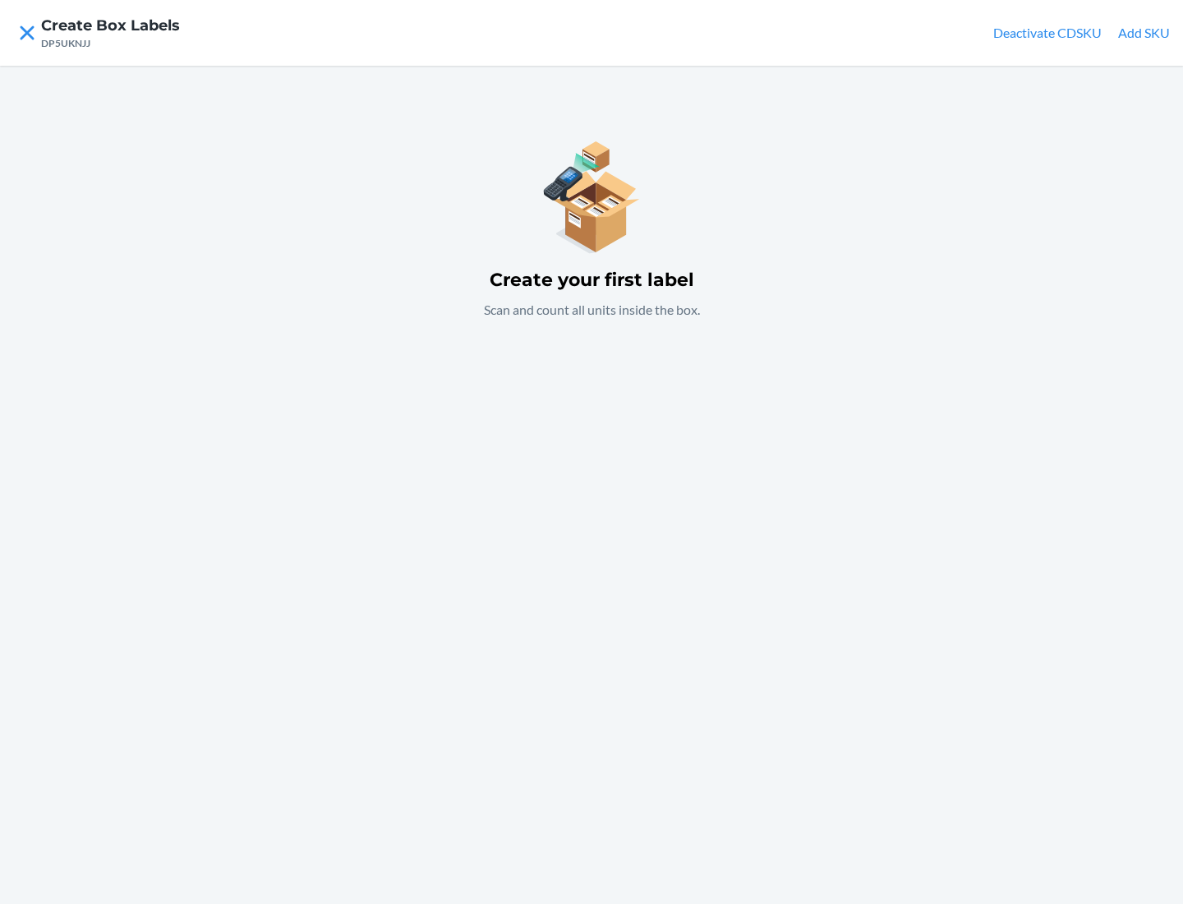
click at [1144, 33] on button "Add SKU" at bounding box center [1144, 33] width 52 height 20
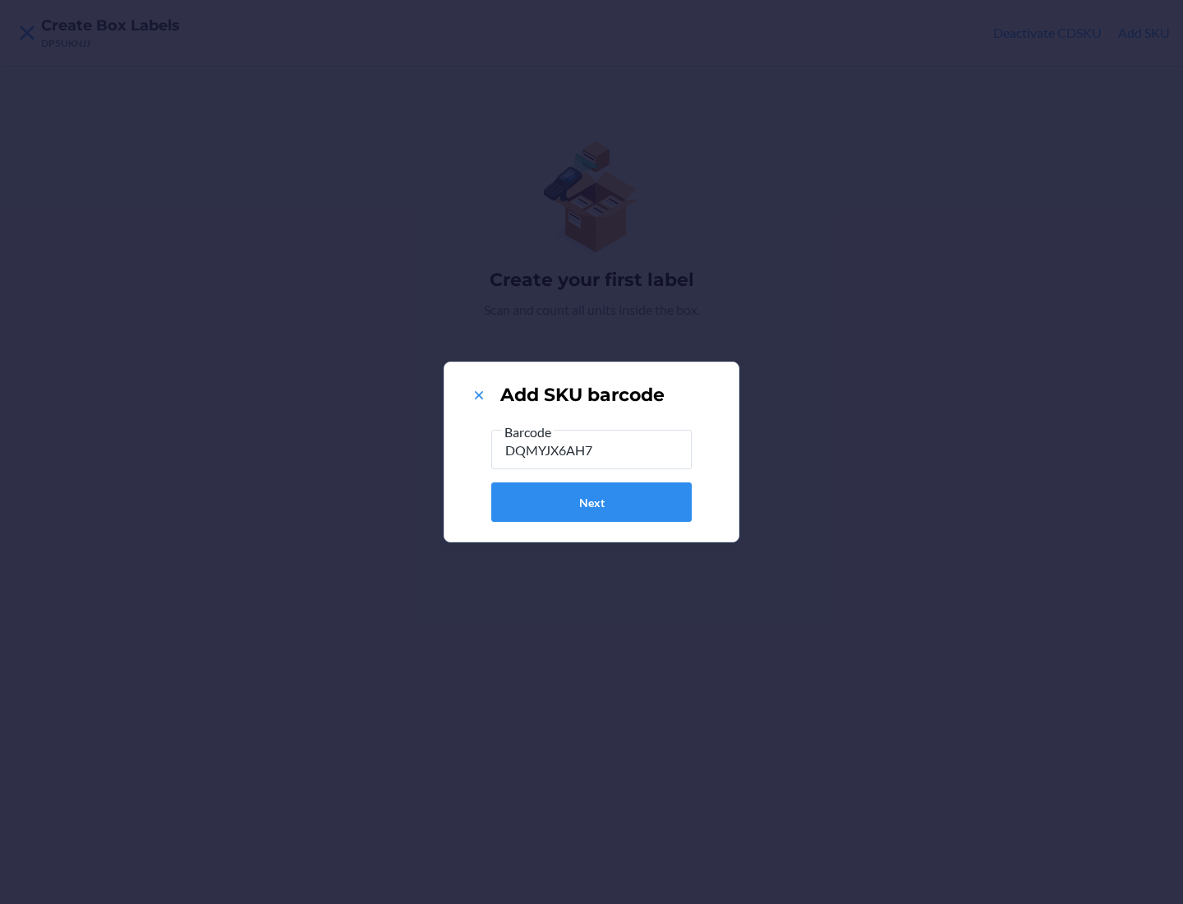
type input "DQMYJX6AH7T"
click at [592, 502] on button "Next" at bounding box center [591, 501] width 200 height 39
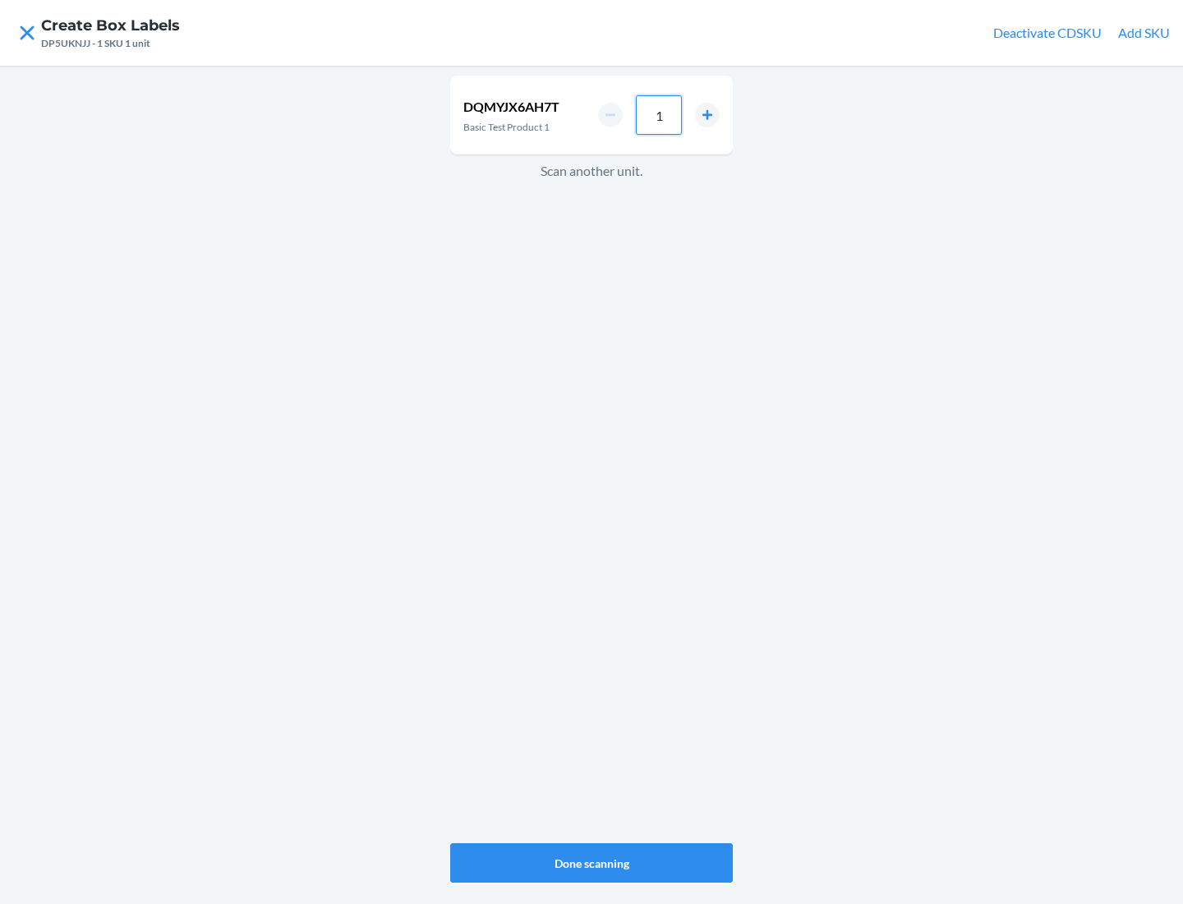
type input "10"
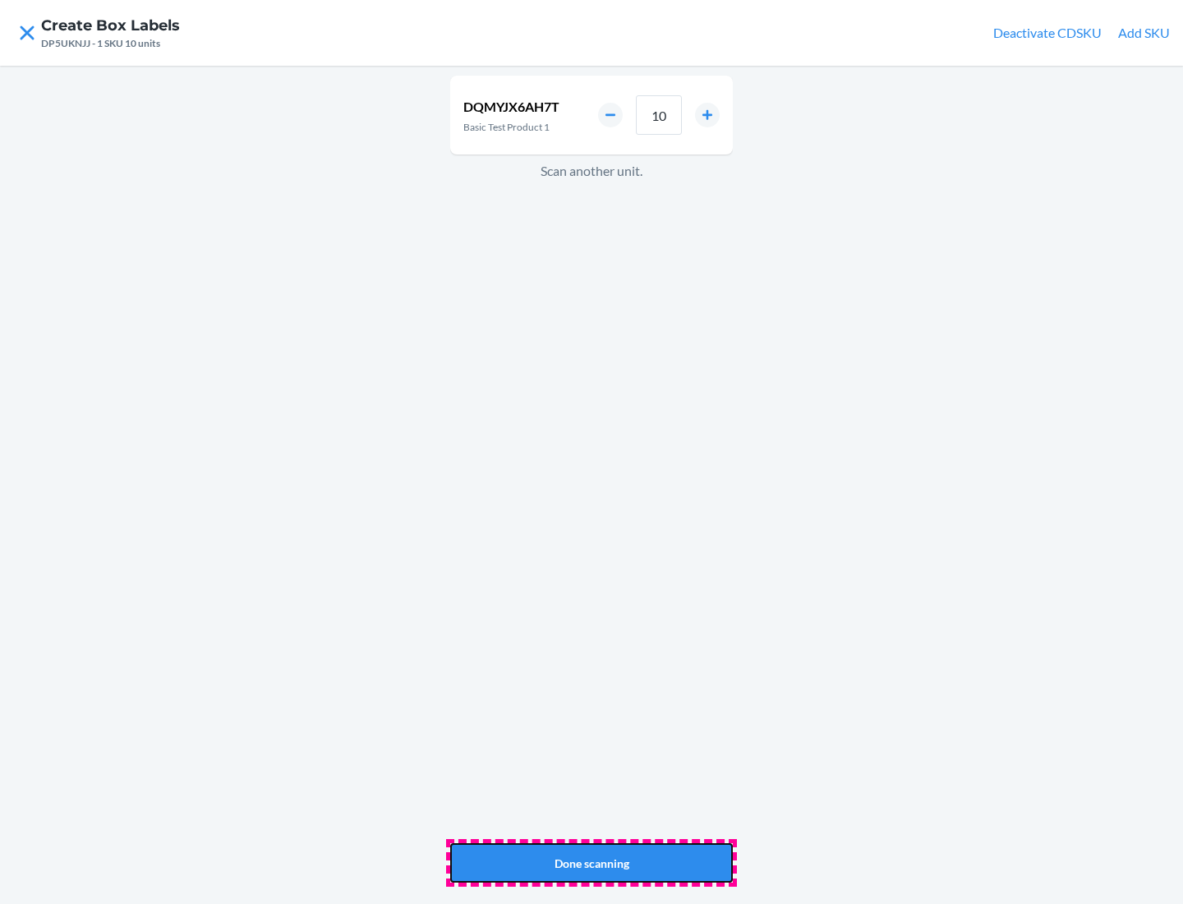
click at [592, 863] on button "Done scanning" at bounding box center [591, 862] width 283 height 39
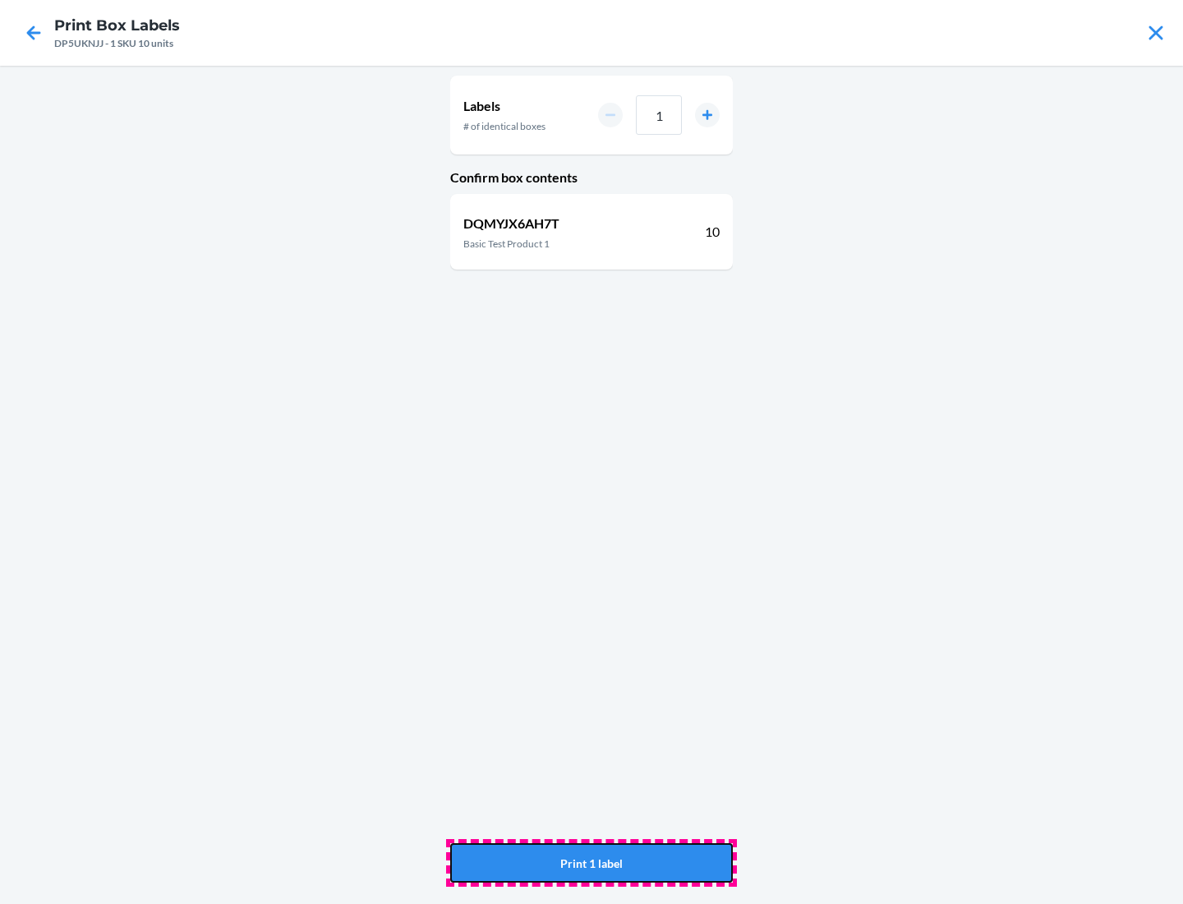
click at [592, 863] on button "Print 1 label" at bounding box center [591, 862] width 283 height 39
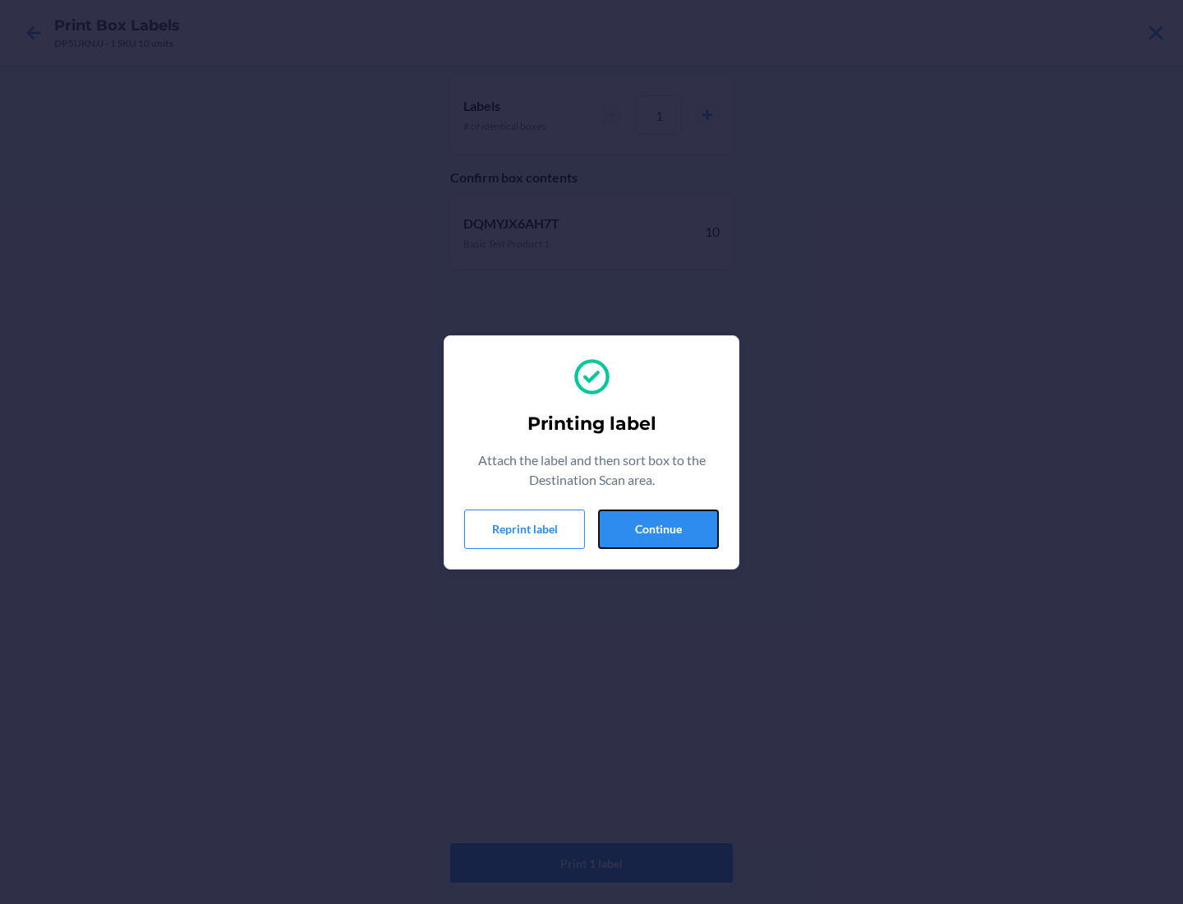
click at [658, 528] on button "Continue" at bounding box center [658, 528] width 121 height 39
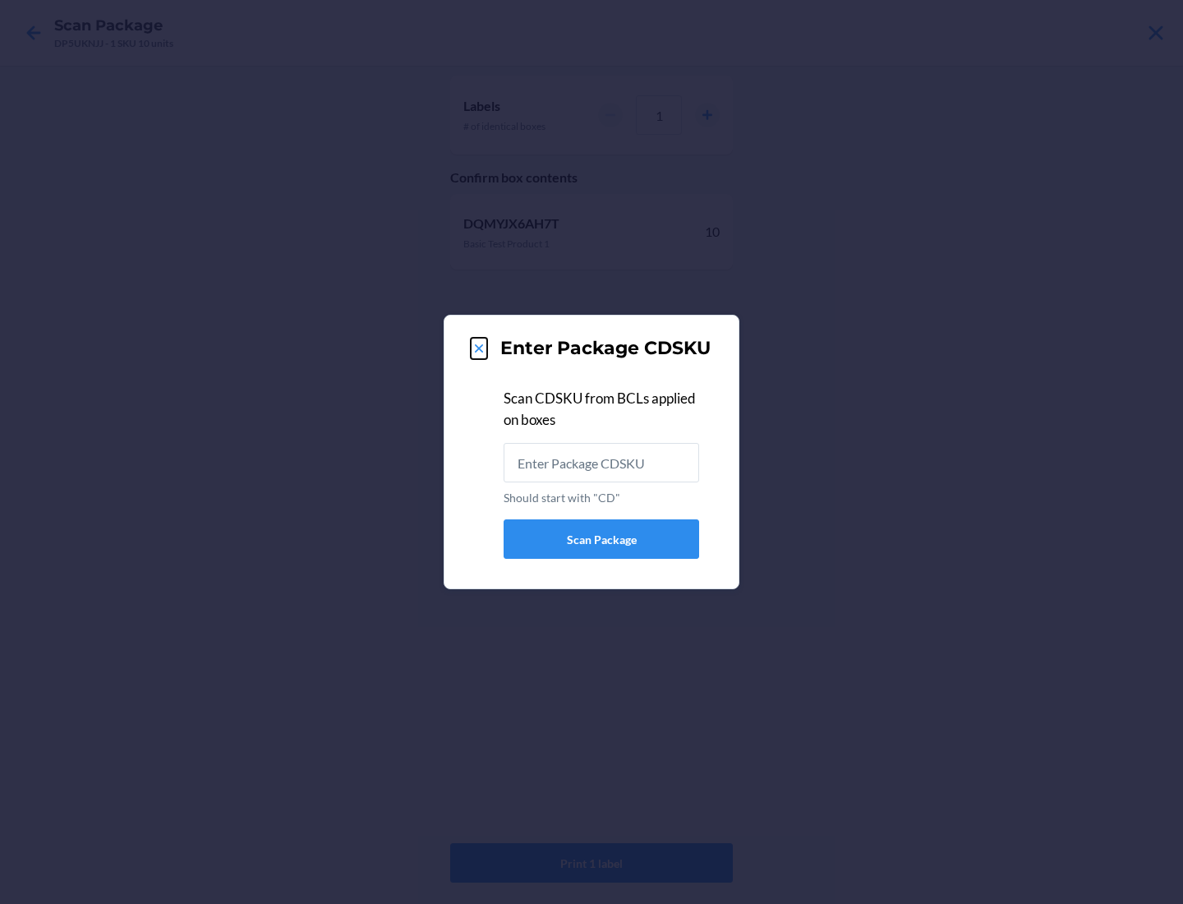
click at [479, 348] on icon at bounding box center [479, 348] width 8 height 8
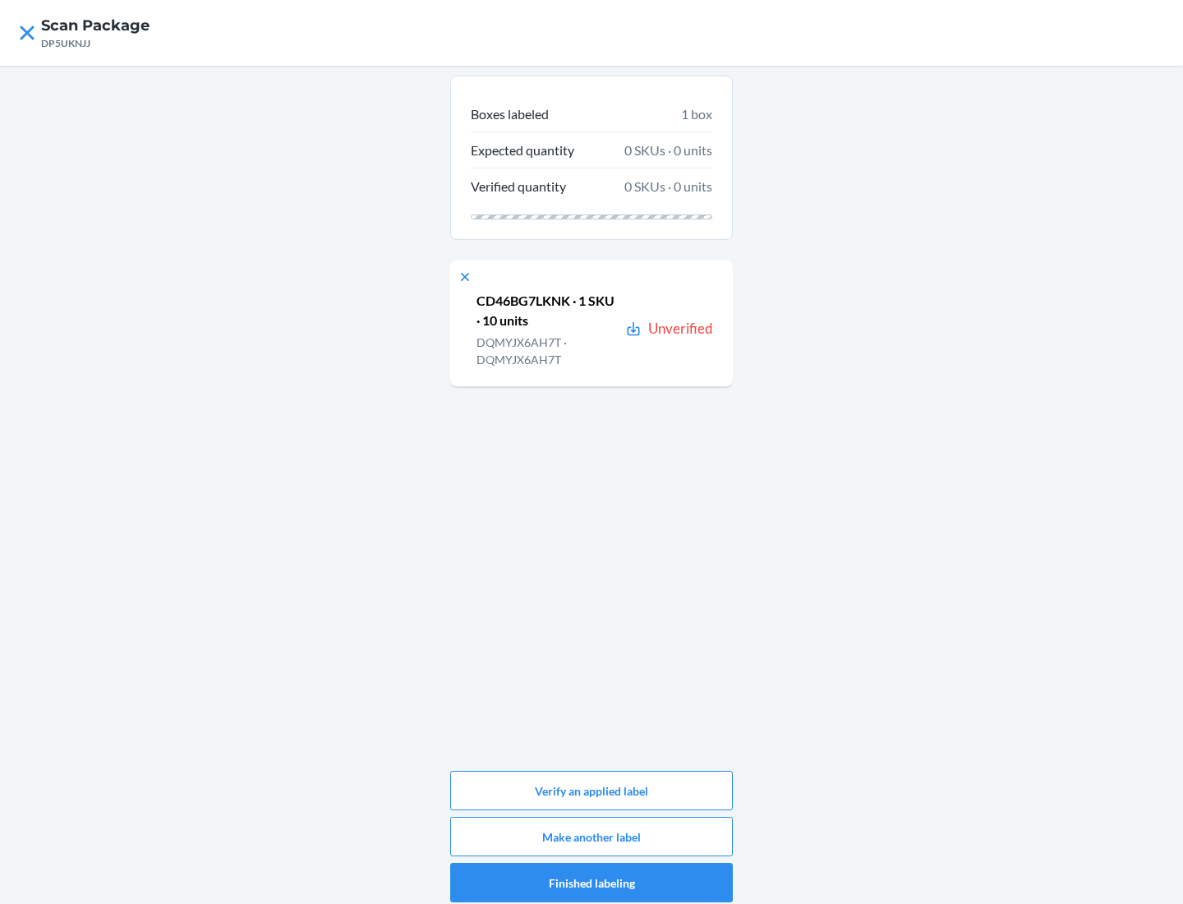
scroll to position [8, 0]
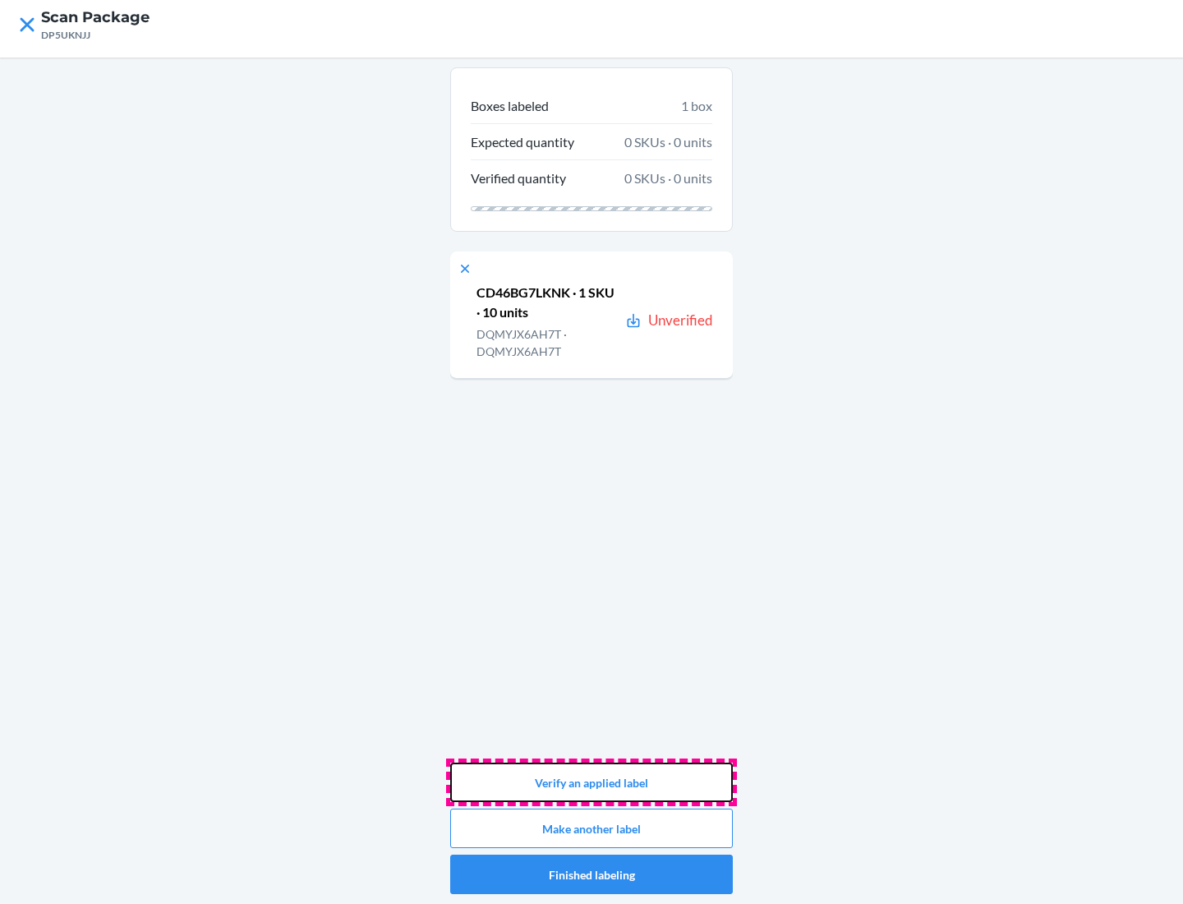
click at [592, 782] on button "Verify an applied label" at bounding box center [591, 781] width 283 height 39
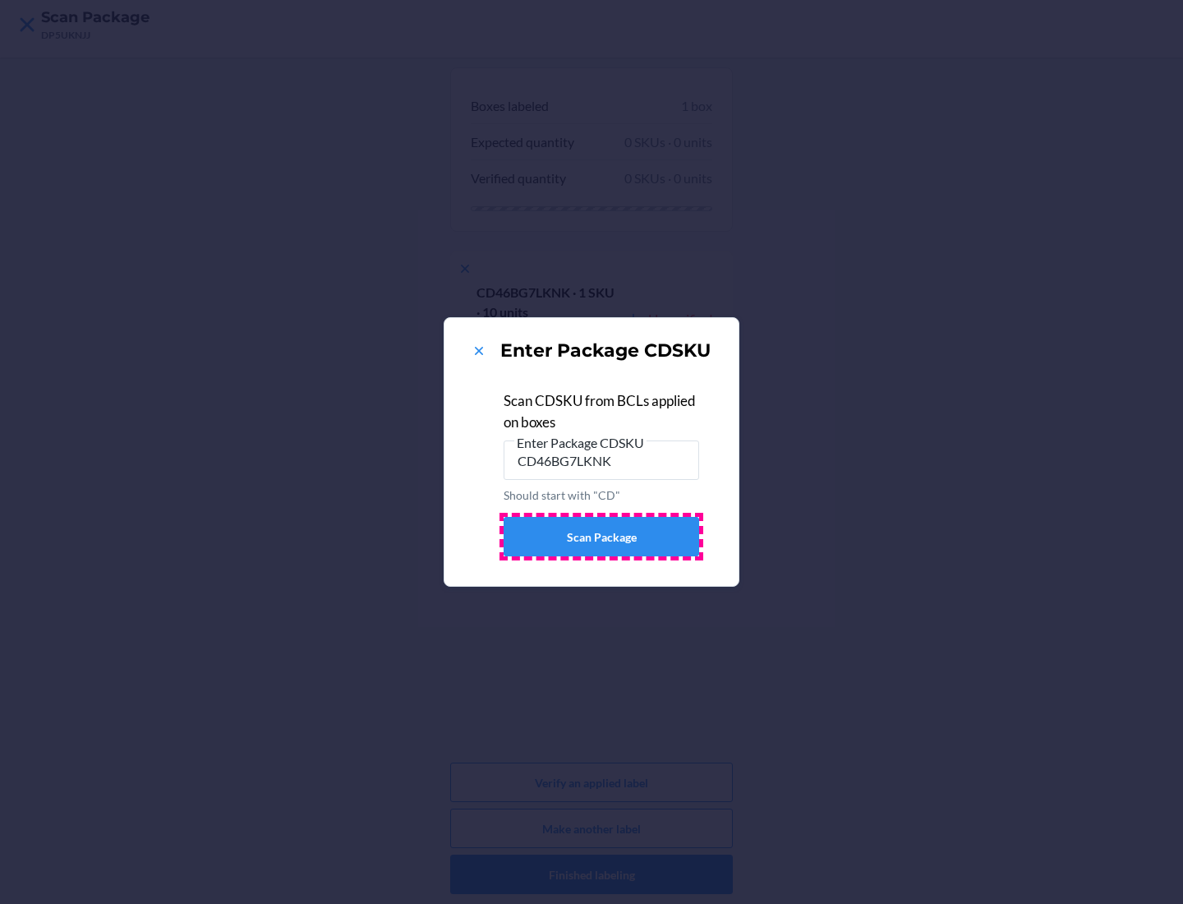
type input "CD46BG7LKNK"
click at [601, 537] on button "Scan Package" at bounding box center [602, 536] width 196 height 39
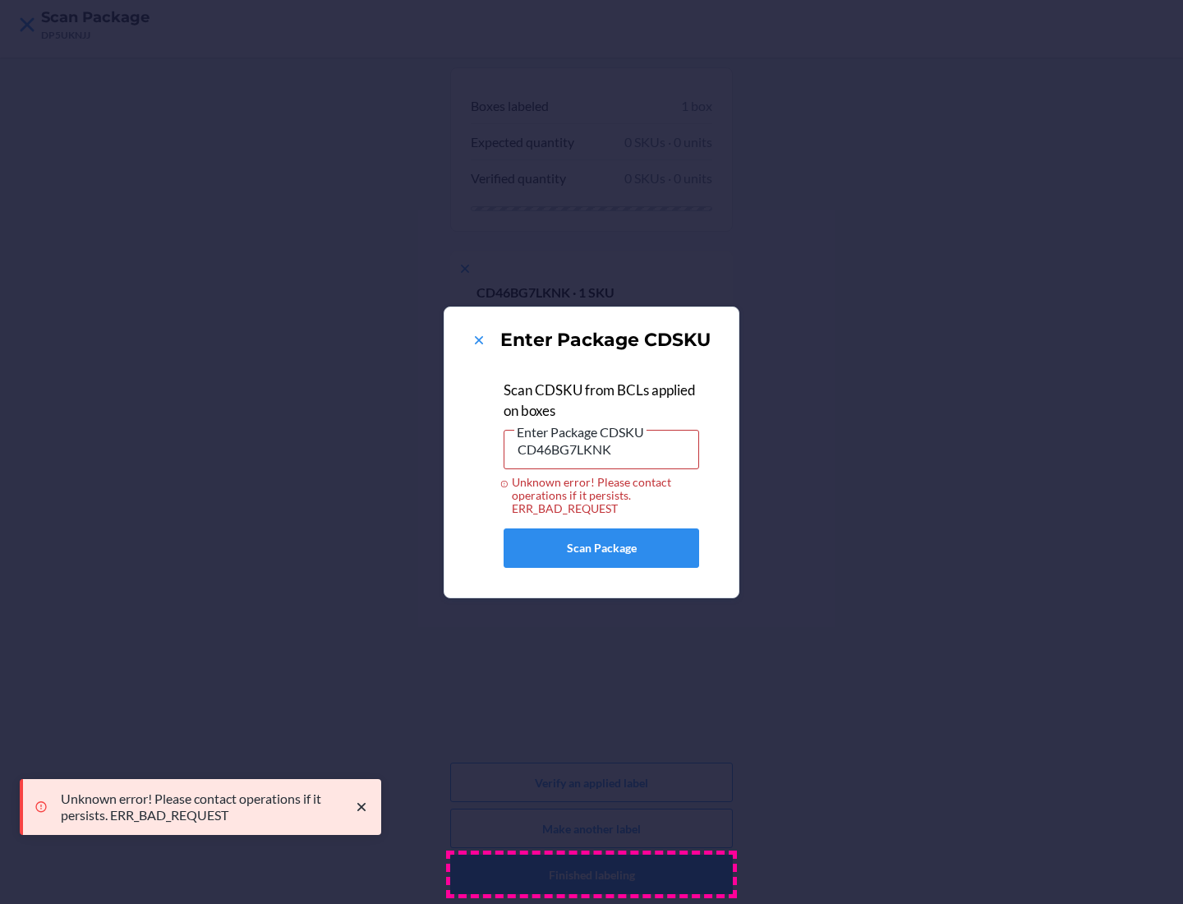
click at [592, 874] on div "Enter Package CDSKU Scan CDSKU from BCLs applied on boxes Enter Package CDSKU C…" at bounding box center [591, 452] width 1183 height 904
